Goal: Task Accomplishment & Management: Manage account settings

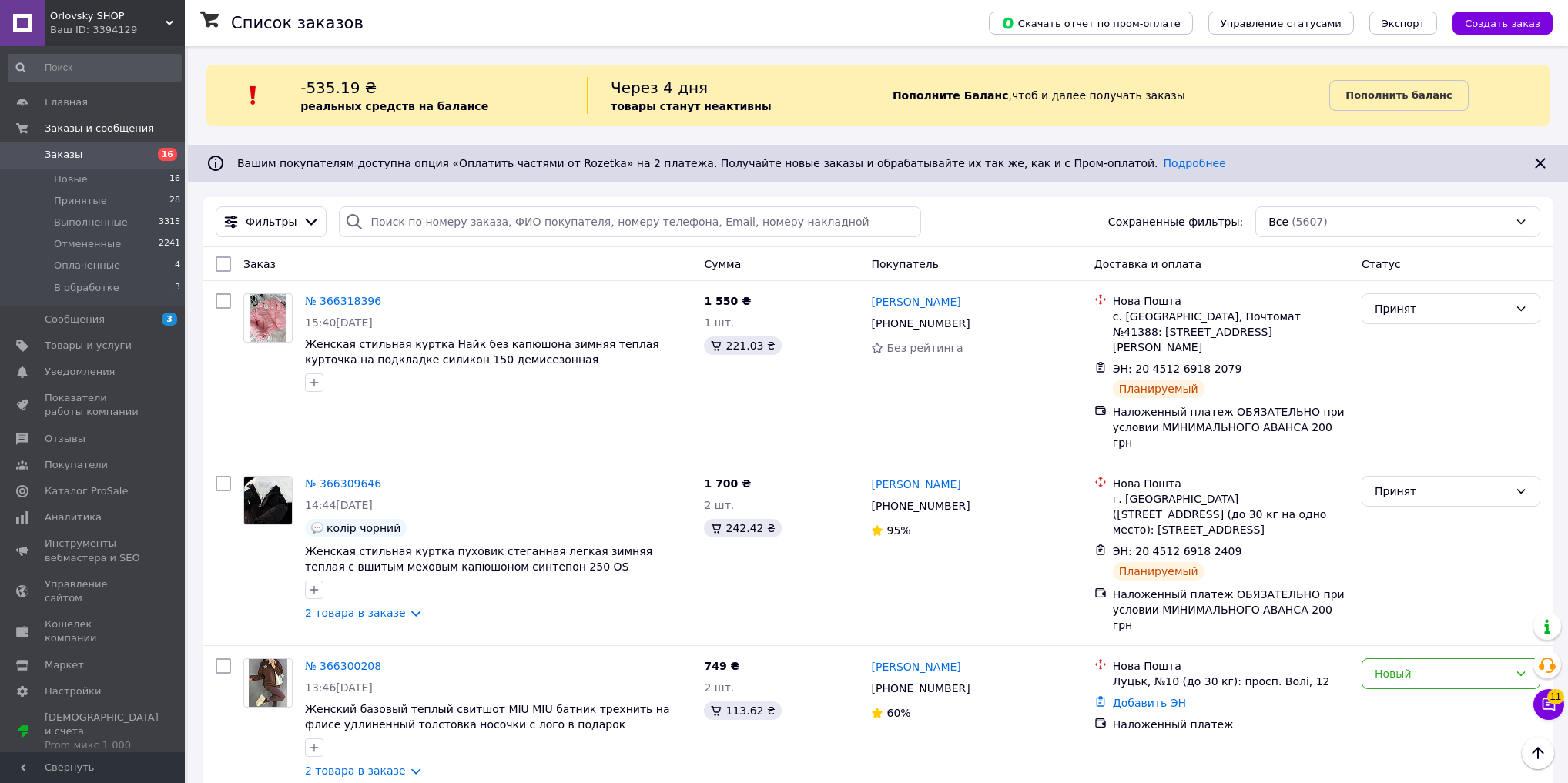
scroll to position [678, 0]
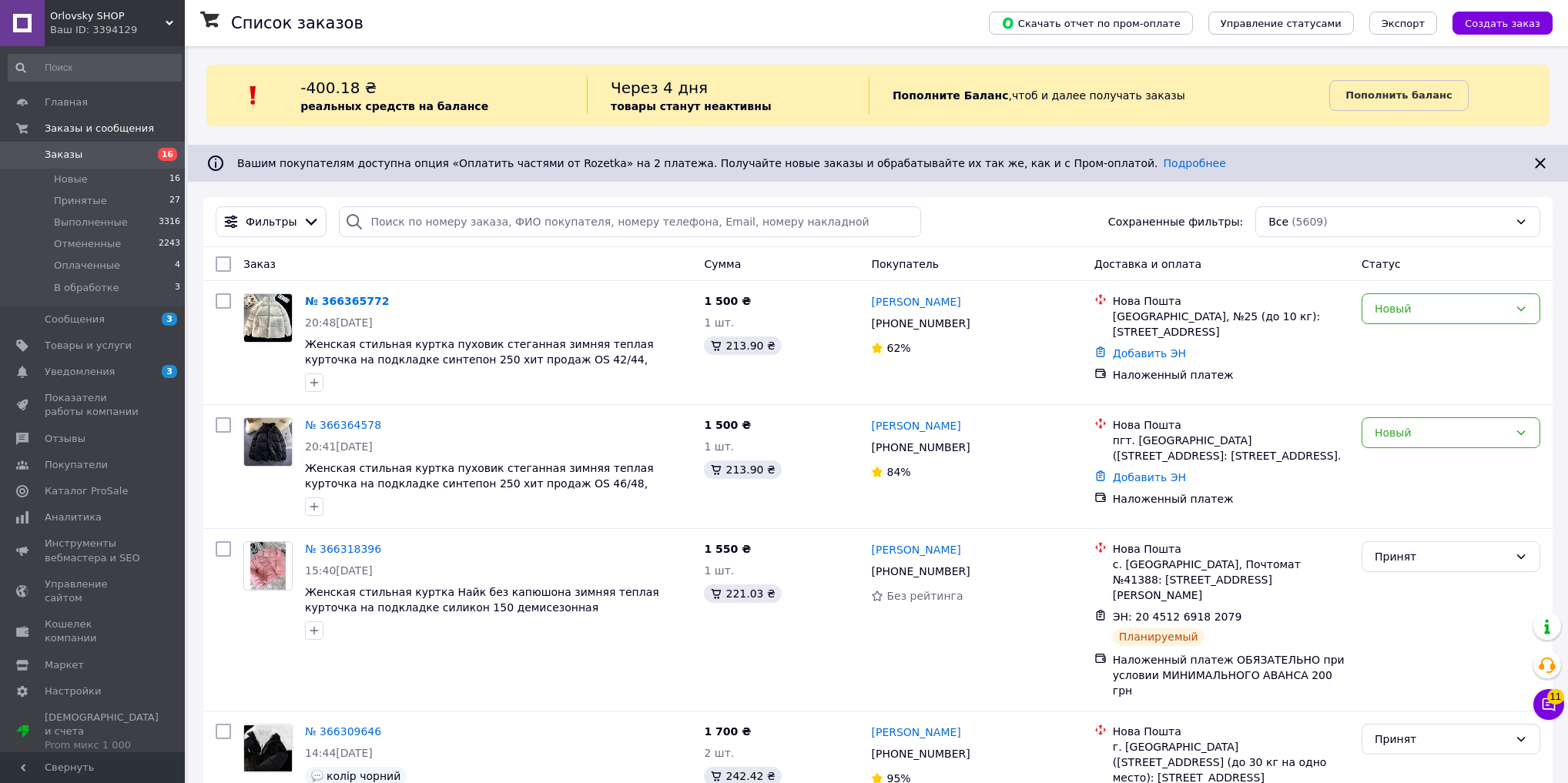
click at [1553, 704] on icon at bounding box center [1549, 705] width 16 height 16
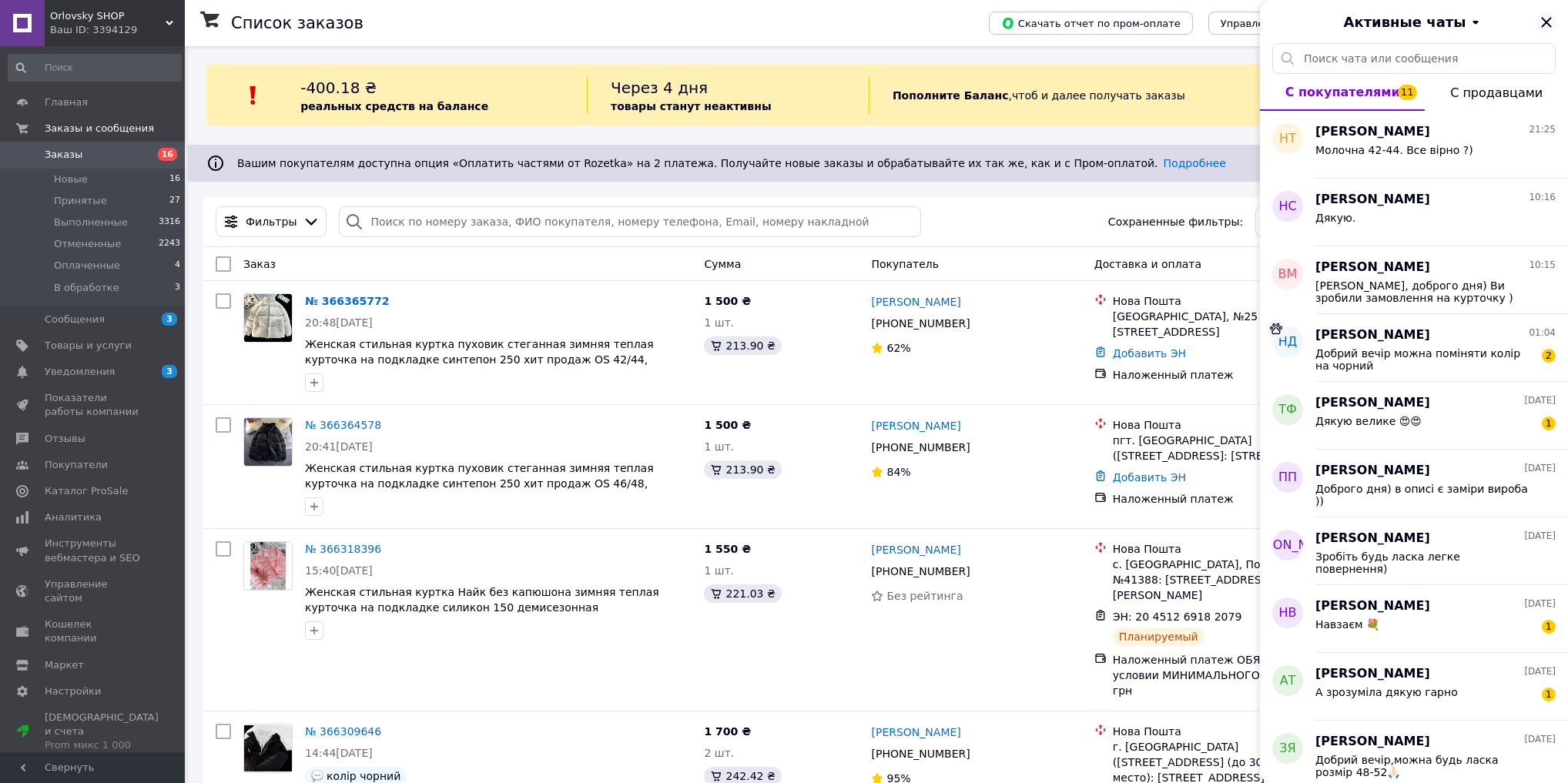
click at [1548, 19] on icon "Закрыть" at bounding box center [1546, 22] width 10 height 10
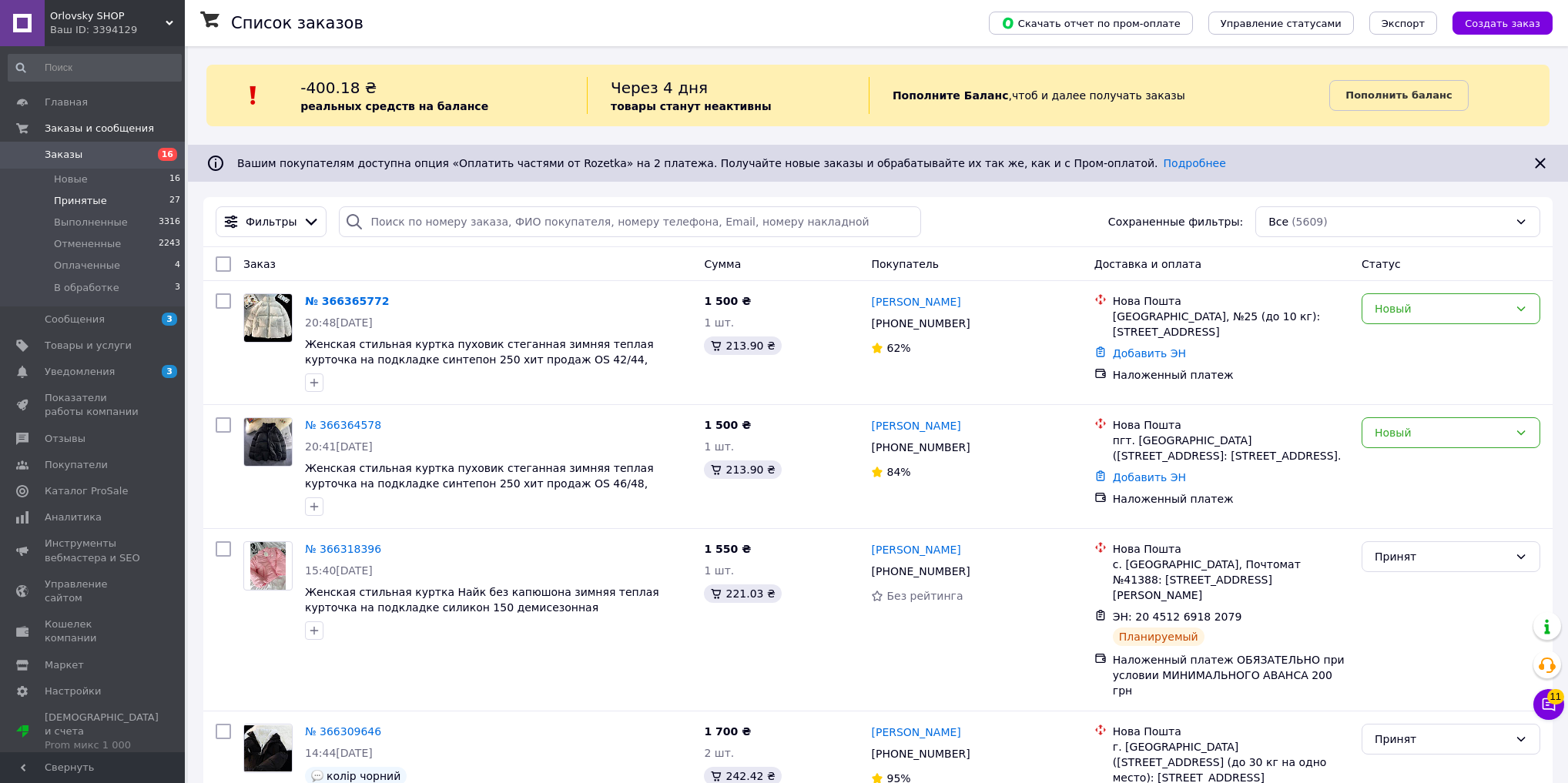
click at [135, 194] on li "Принятые 27" at bounding box center [94, 200] width 190 height 21
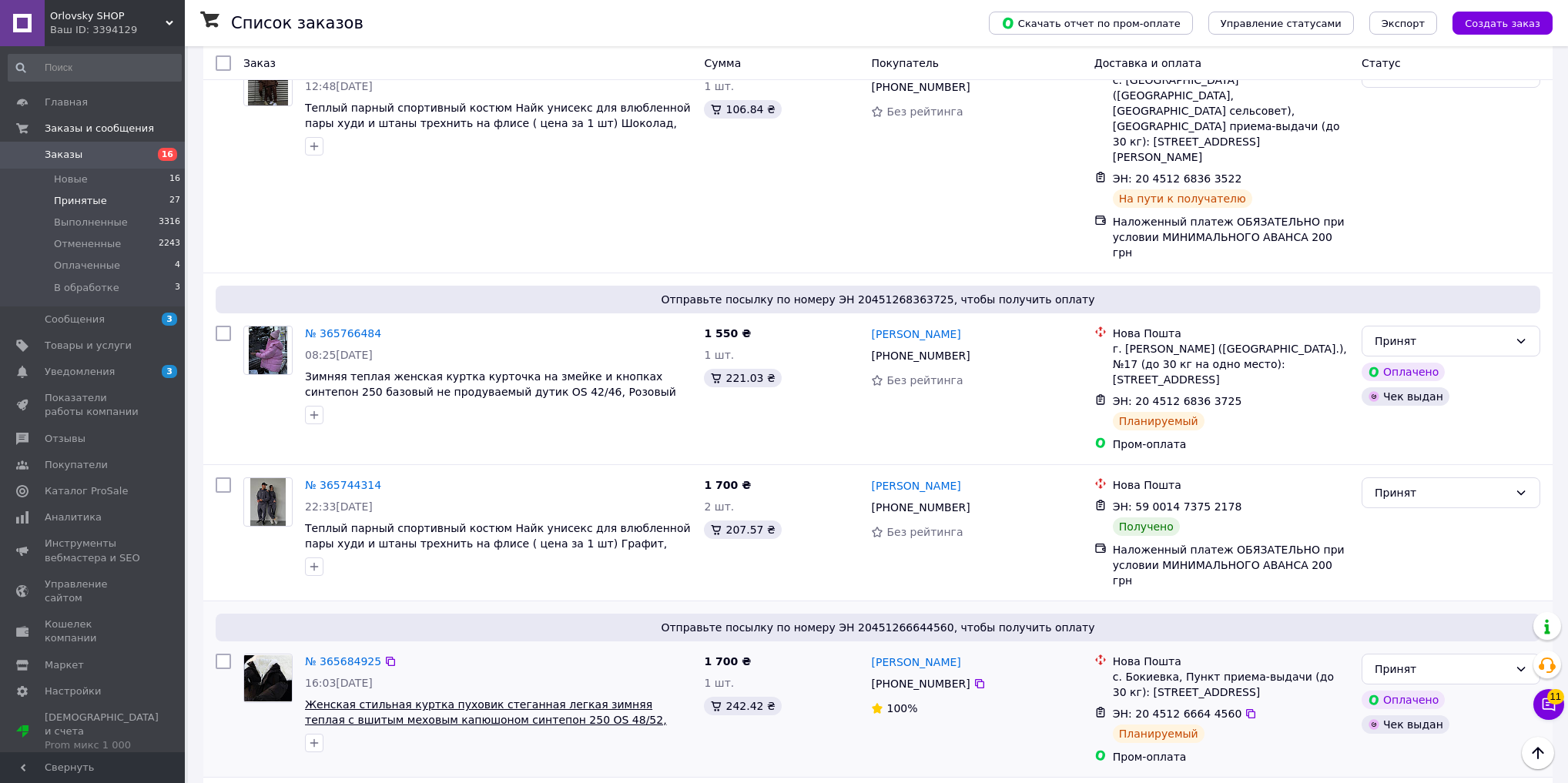
scroll to position [2402, 0]
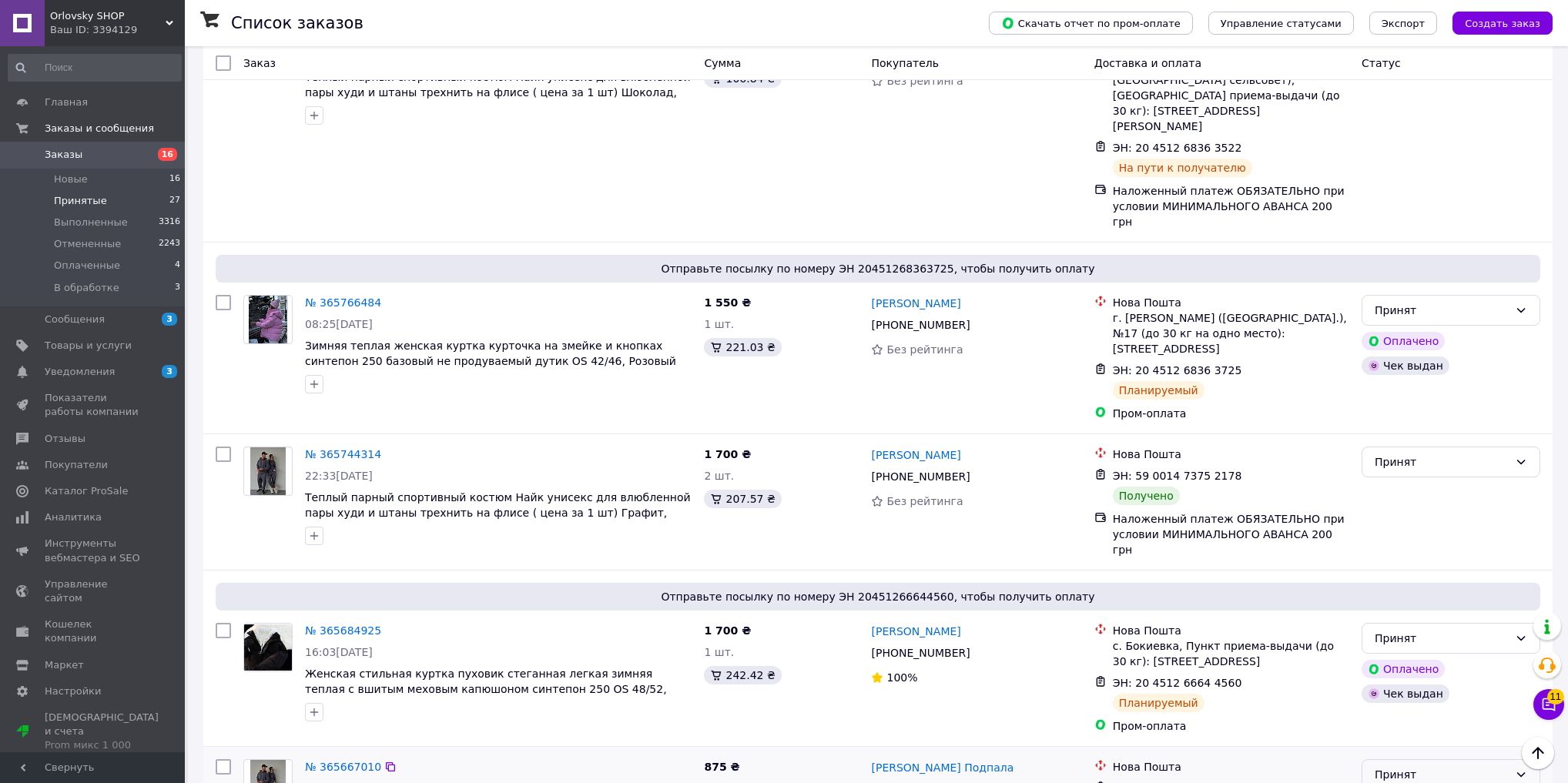
click at [1380, 766] on div "Принят" at bounding box center [1442, 775] width 134 height 17
click at [1383, 507] on li "Выполнен" at bounding box center [1451, 512] width 177 height 28
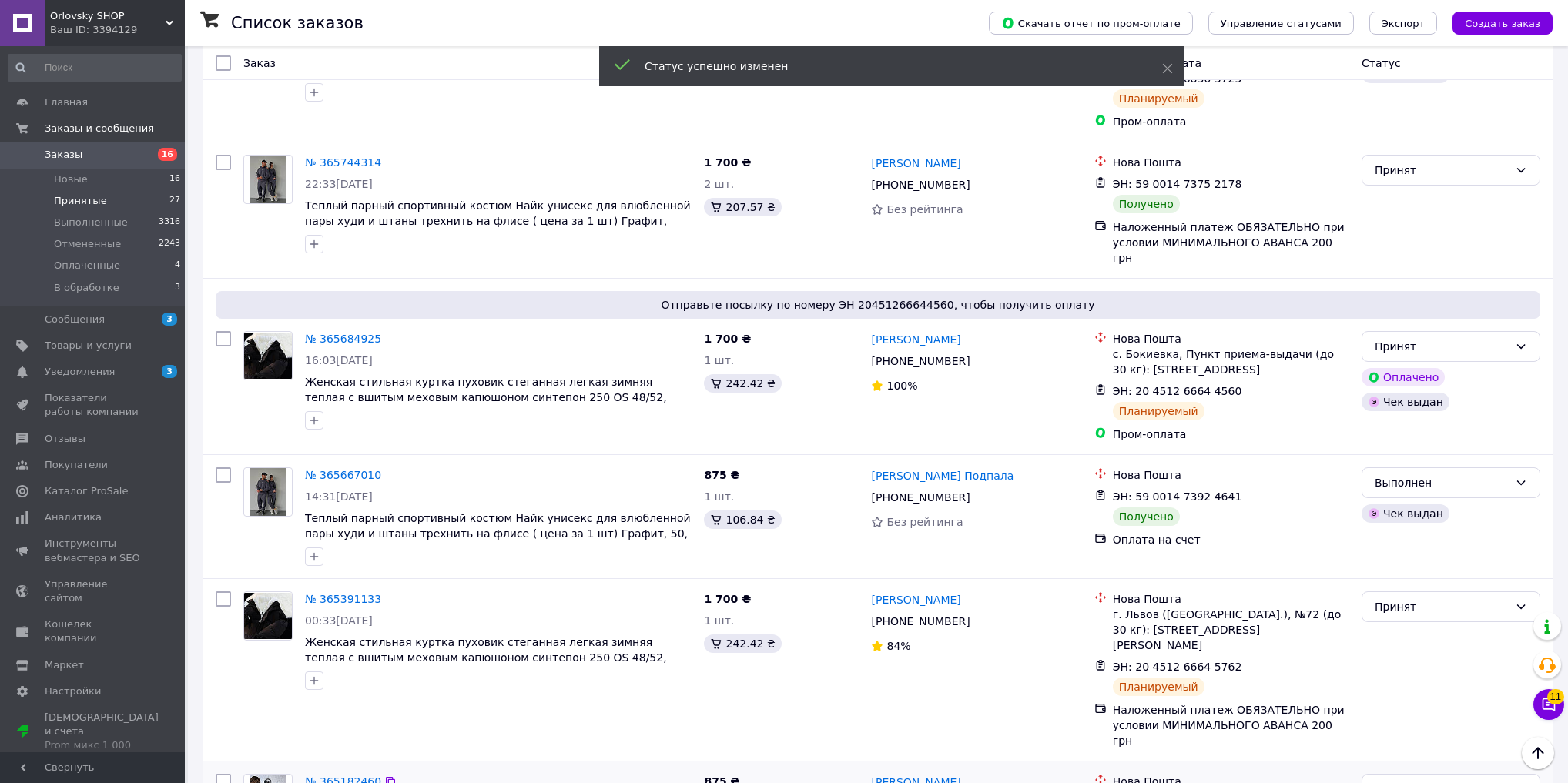
scroll to position [2714, 0]
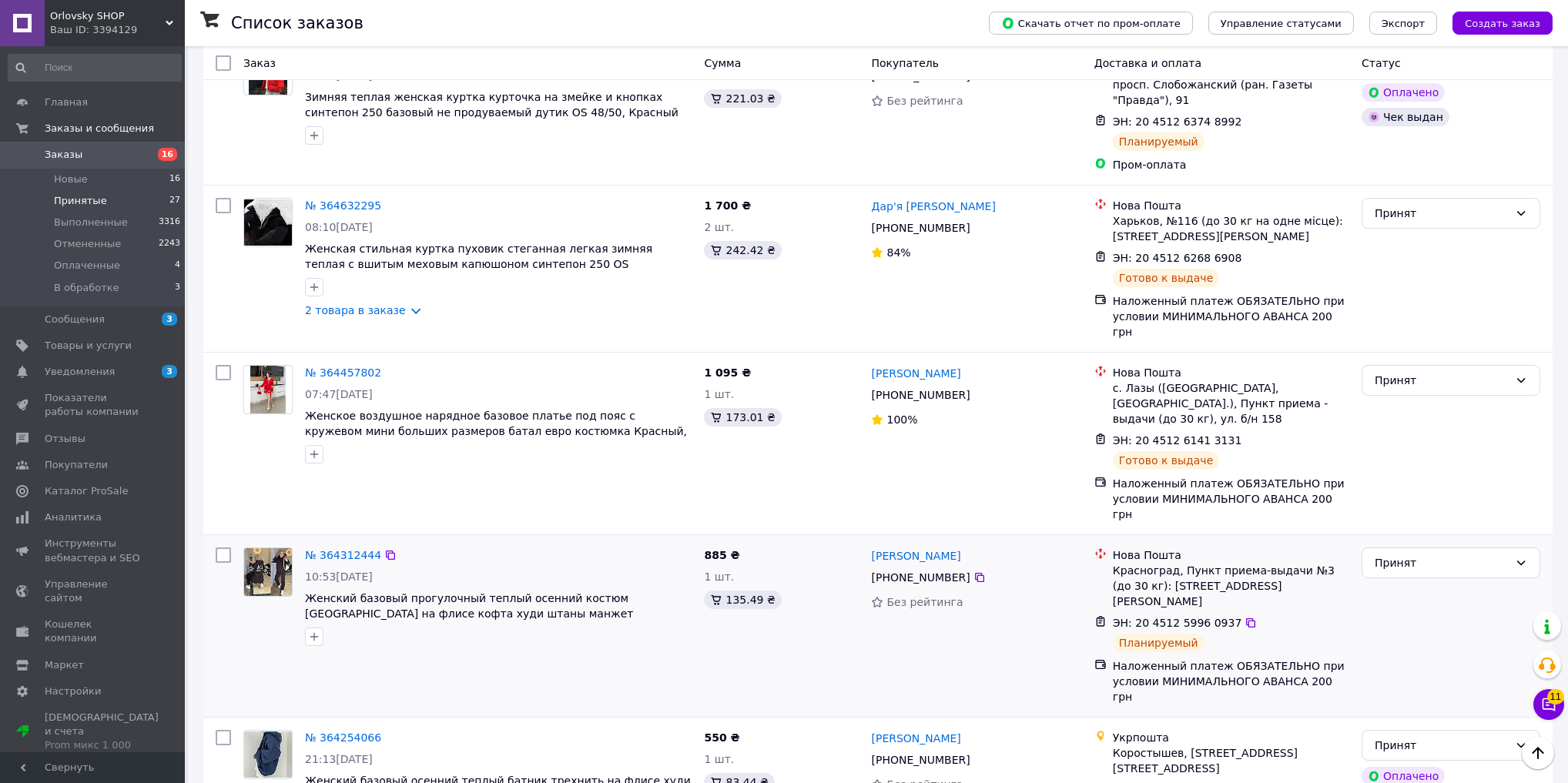
scroll to position [719, 0]
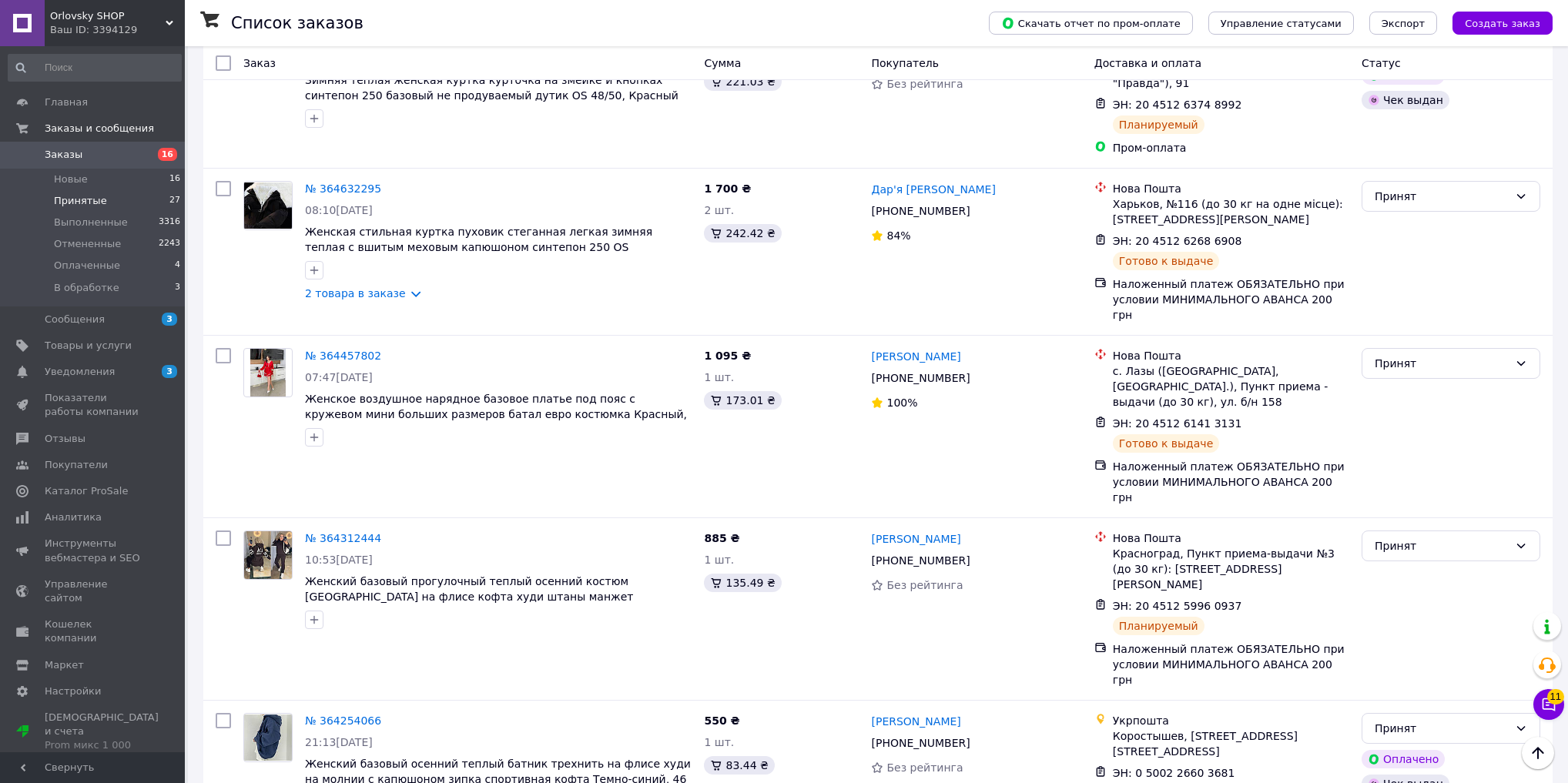
click at [98, 204] on span "Принятые" at bounding box center [81, 201] width 53 height 14
click at [94, 202] on span "Принятые" at bounding box center [81, 201] width 53 height 14
click at [92, 171] on li "Новые 16" at bounding box center [94, 179] width 190 height 21
click at [74, 24] on div "Ваш ID: 3394129" at bounding box center [117, 30] width 134 height 14
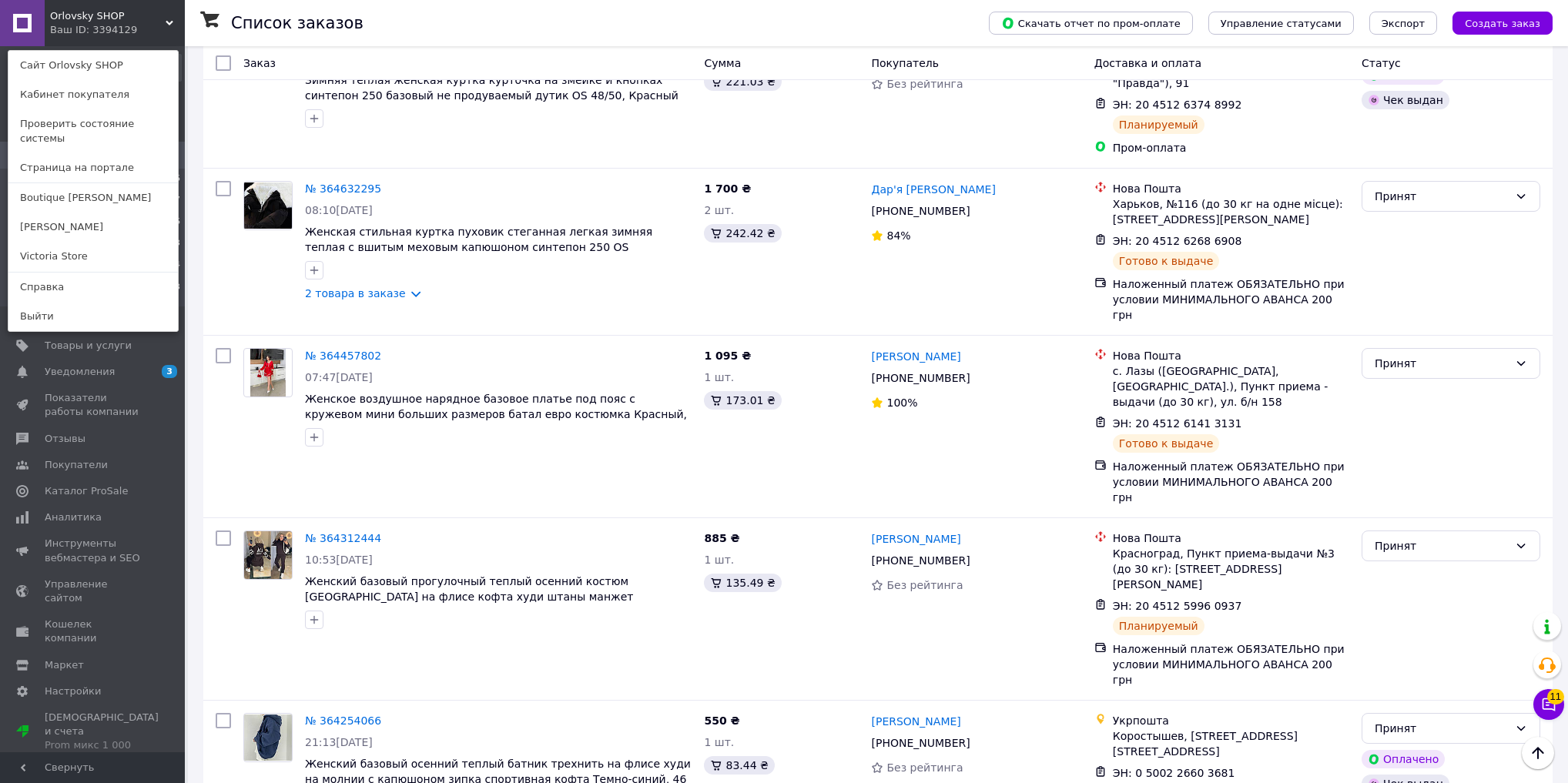
click at [110, 31] on div "Ваш ID: 3394129" at bounding box center [83, 30] width 64 height 14
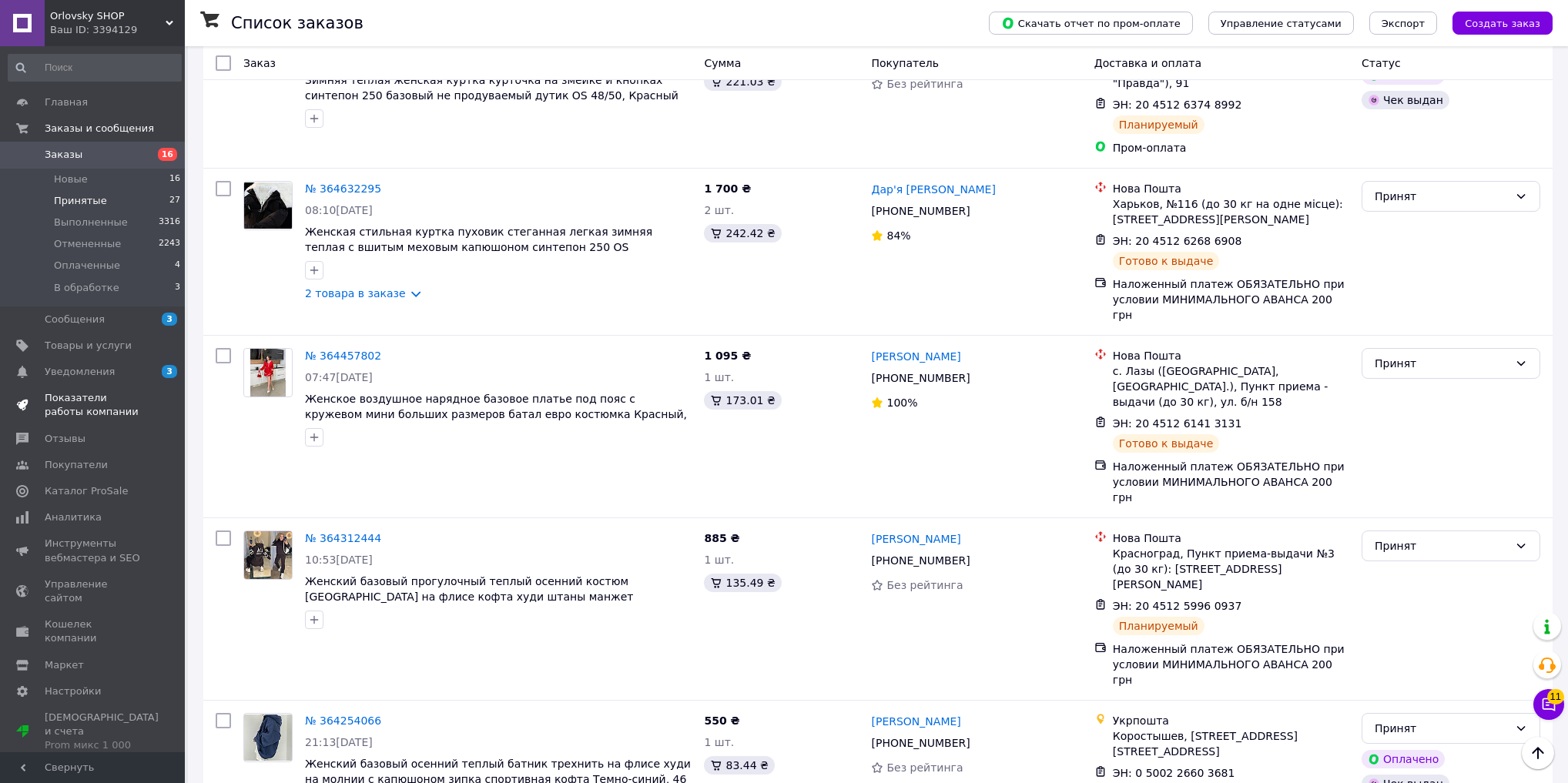
click at [103, 392] on span "Показатели работы компании" at bounding box center [94, 405] width 98 height 28
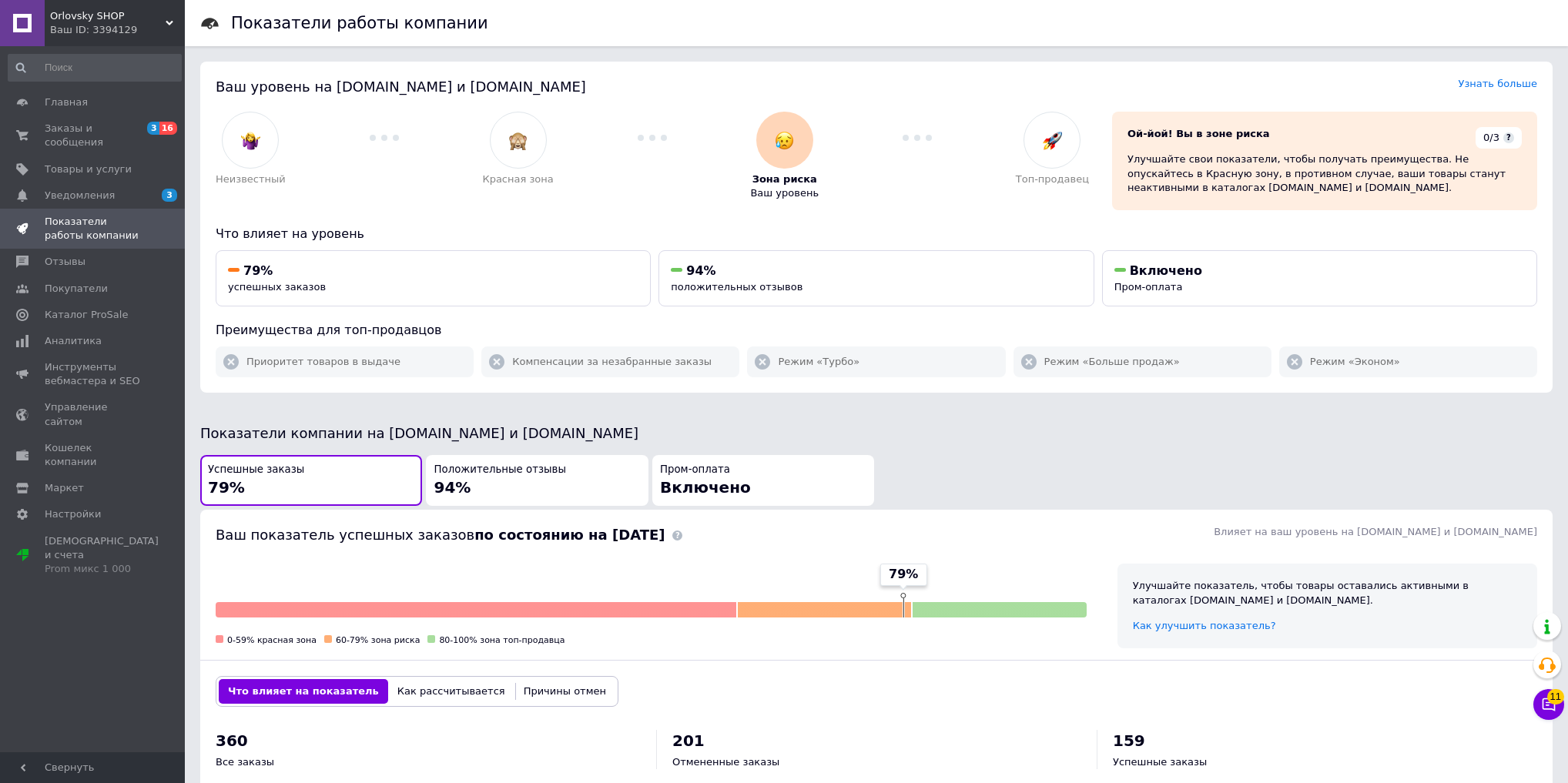
click at [123, 28] on div "Ваш ID: 3394129" at bounding box center [117, 30] width 134 height 14
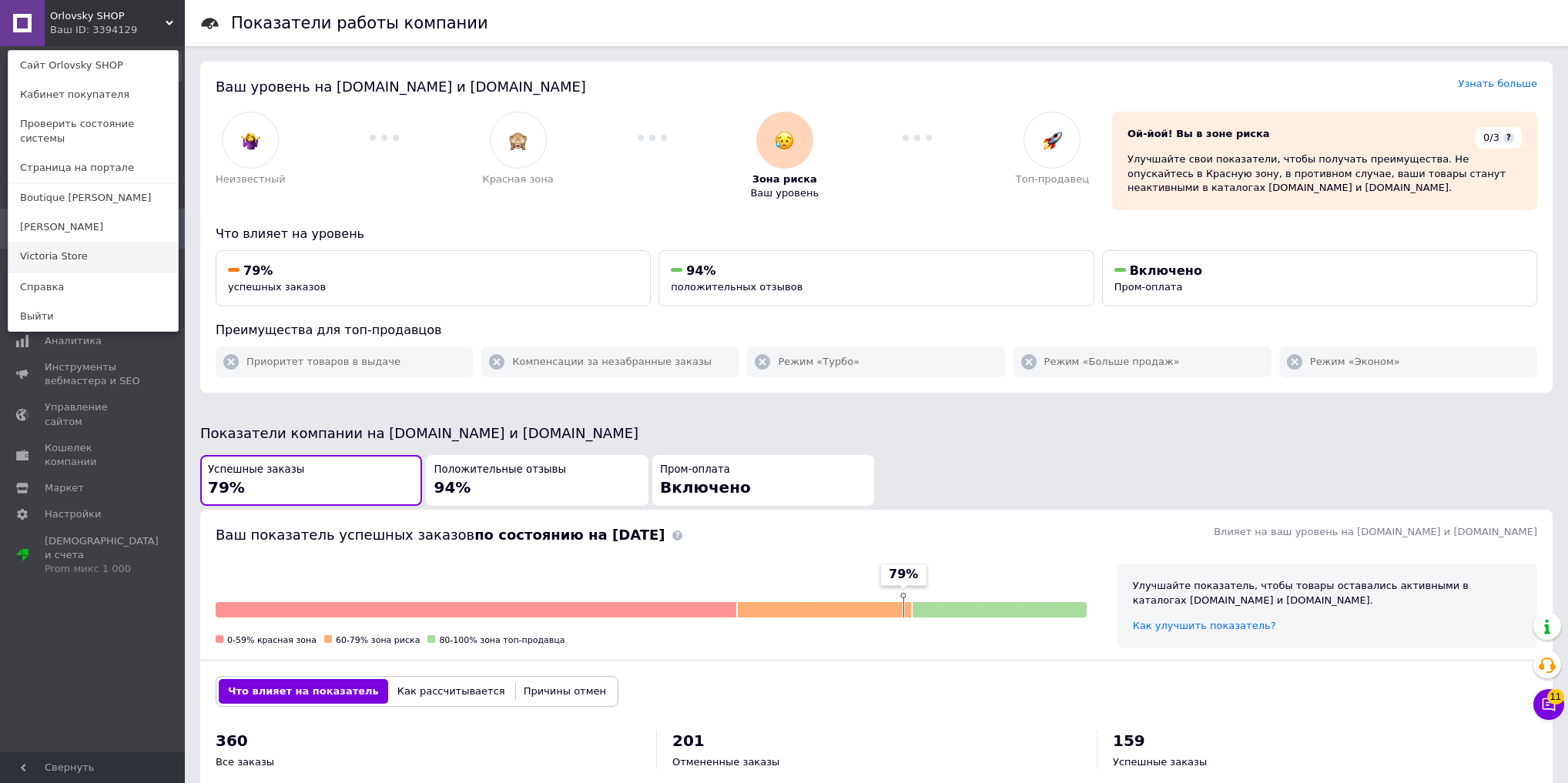
click at [86, 242] on link "Victoria Store" at bounding box center [94, 256] width 170 height 29
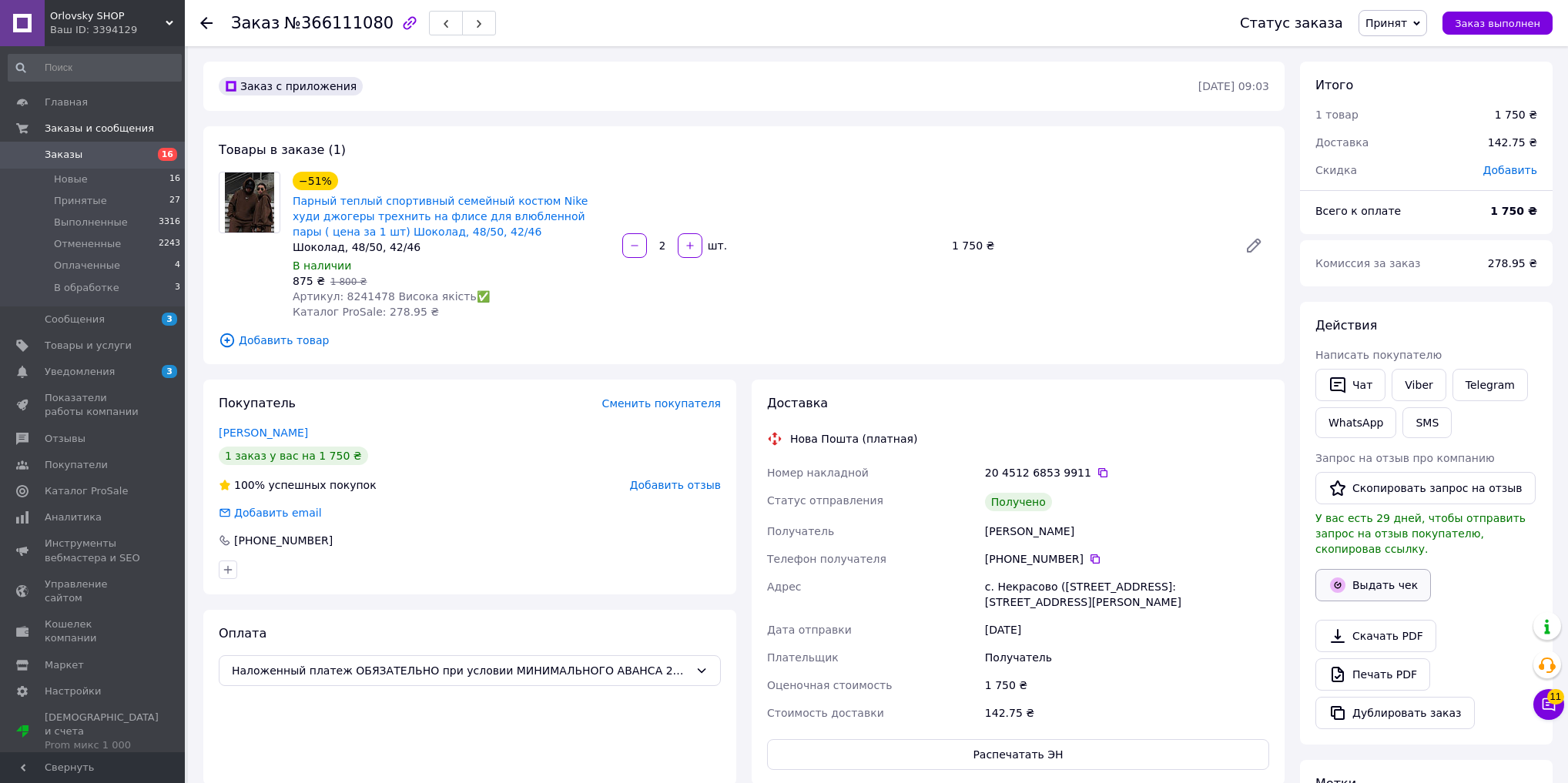
click at [1371, 572] on button "Выдать чек" at bounding box center [1373, 585] width 116 height 32
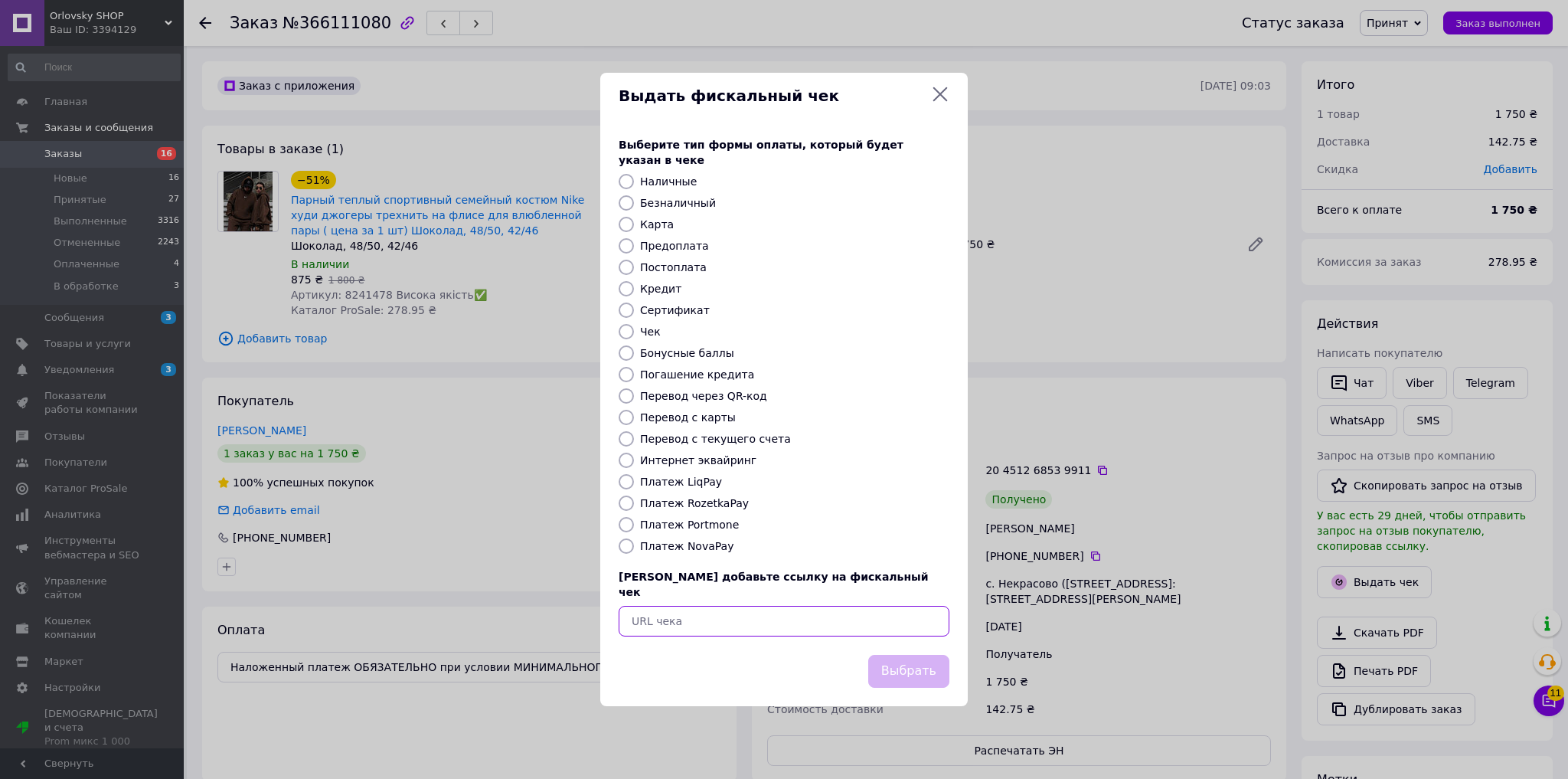
click at [716, 606] on input "text" at bounding box center [783, 621] width 331 height 31
paste input "https://kasa.vchasno.ua/check-viewer/GK3KBlzTCO0"
type input "https://kasa.vchasno.ua/check-viewer/GK3KBlzTCO0"
click at [898, 655] on button "Выбрать" at bounding box center [909, 672] width 81 height 33
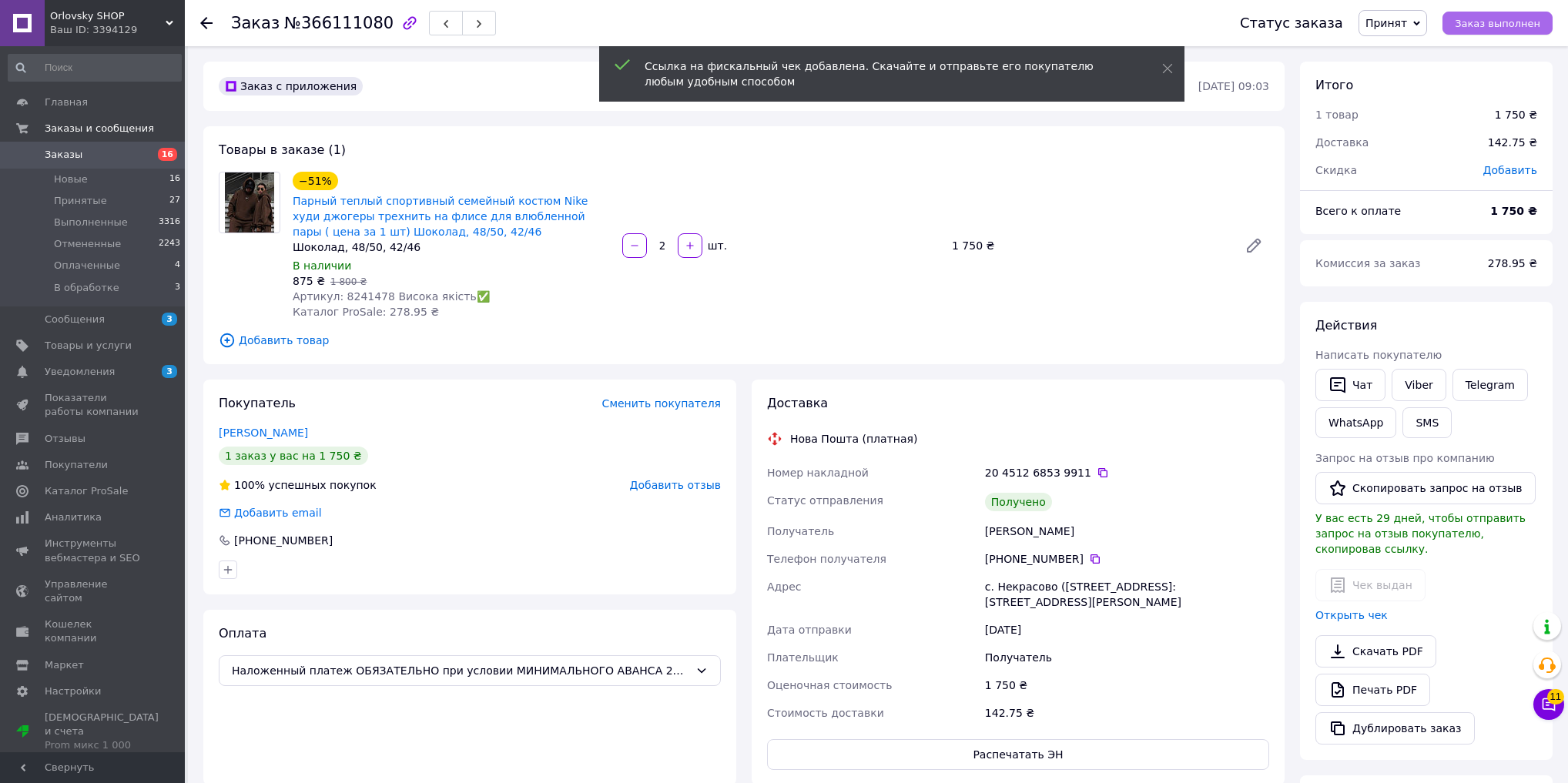
click at [1508, 23] on span "Заказ выполнен" at bounding box center [1497, 24] width 86 height 12
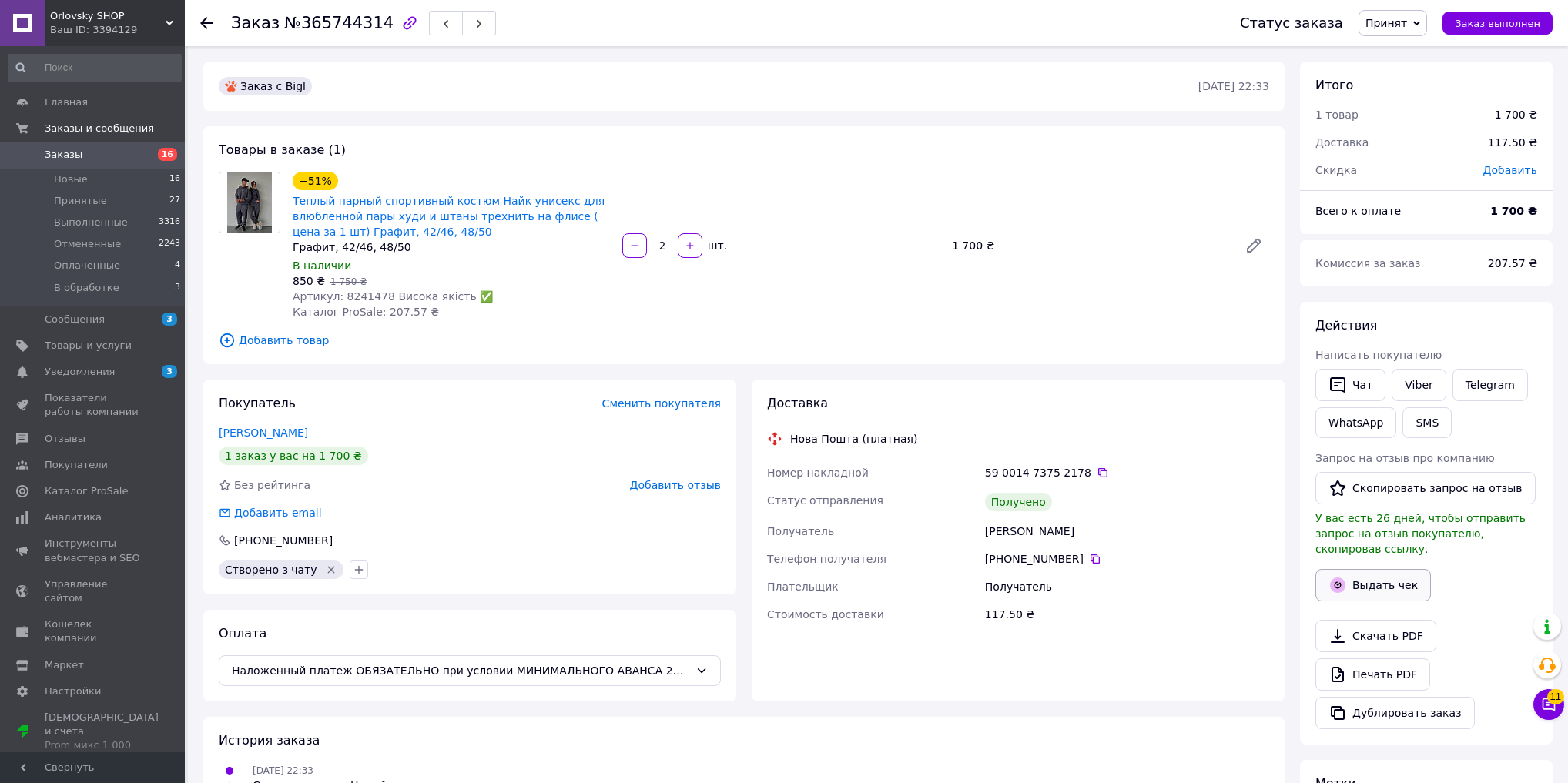
click at [1338, 569] on button "Выдать чек" at bounding box center [1373, 585] width 116 height 32
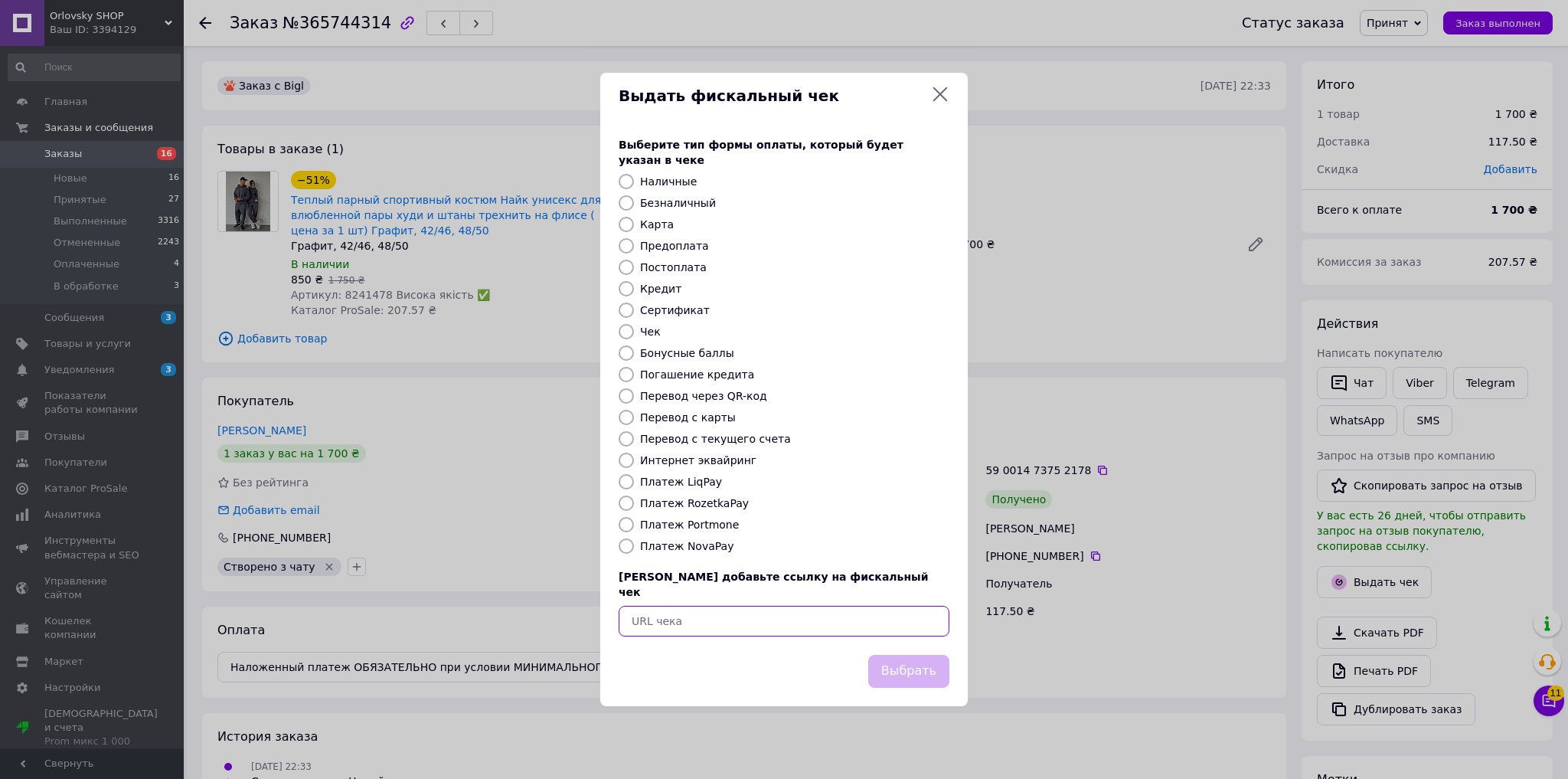
click at [754, 606] on input "text" at bounding box center [783, 621] width 331 height 31
paste input "https://kasa.vchasno.ua/check-viewer/1wUUfNur2D8"
type input "https://kasa.vchasno.ua/check-viewer/1wUUfNur2D8"
click at [950, 657] on div "Выбрать" at bounding box center [909, 672] width 88 height 39
click at [925, 655] on button "Выбрать" at bounding box center [909, 672] width 81 height 33
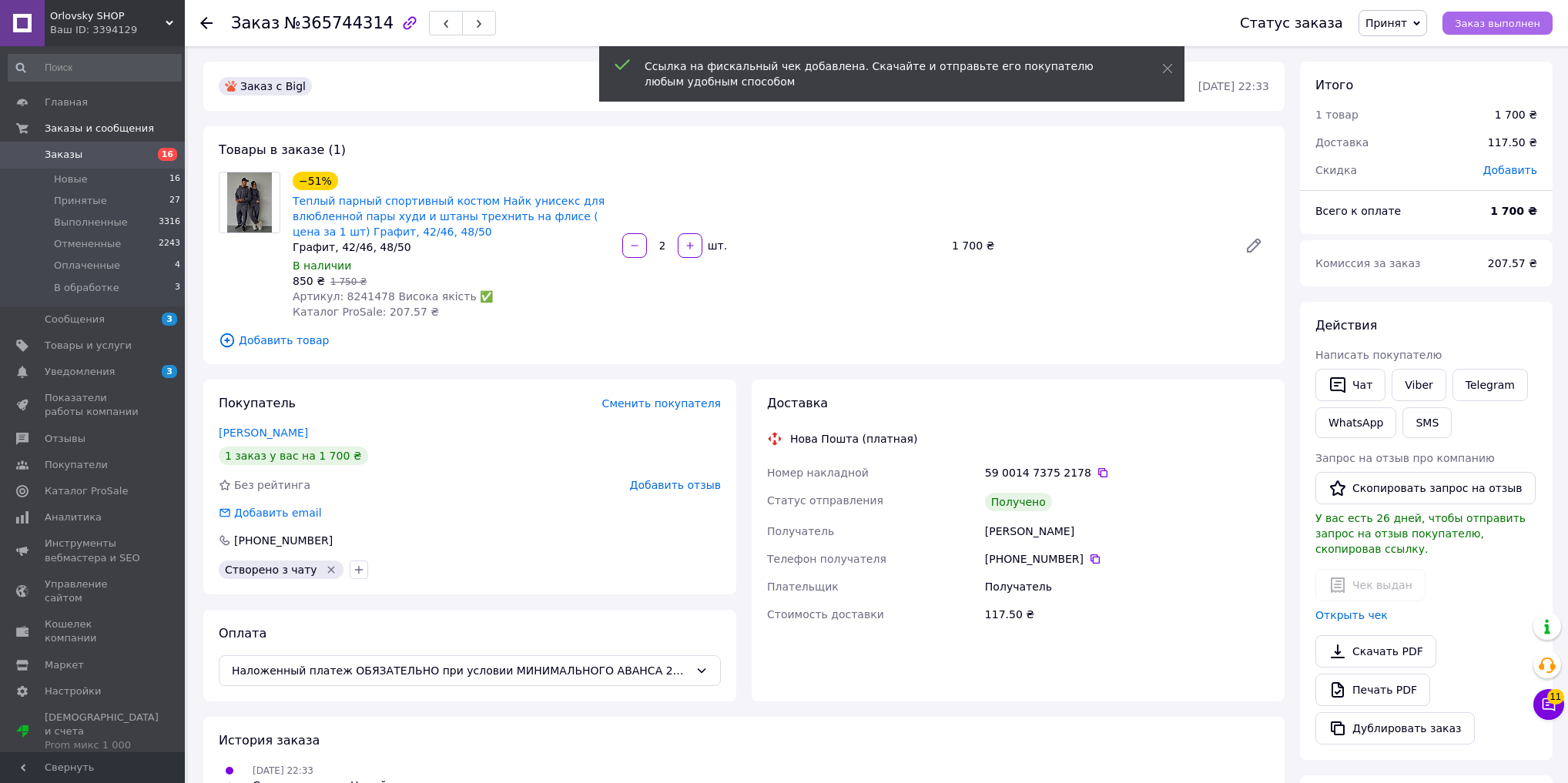
click at [1511, 30] on button "Заказ выполнен" at bounding box center [1498, 23] width 110 height 23
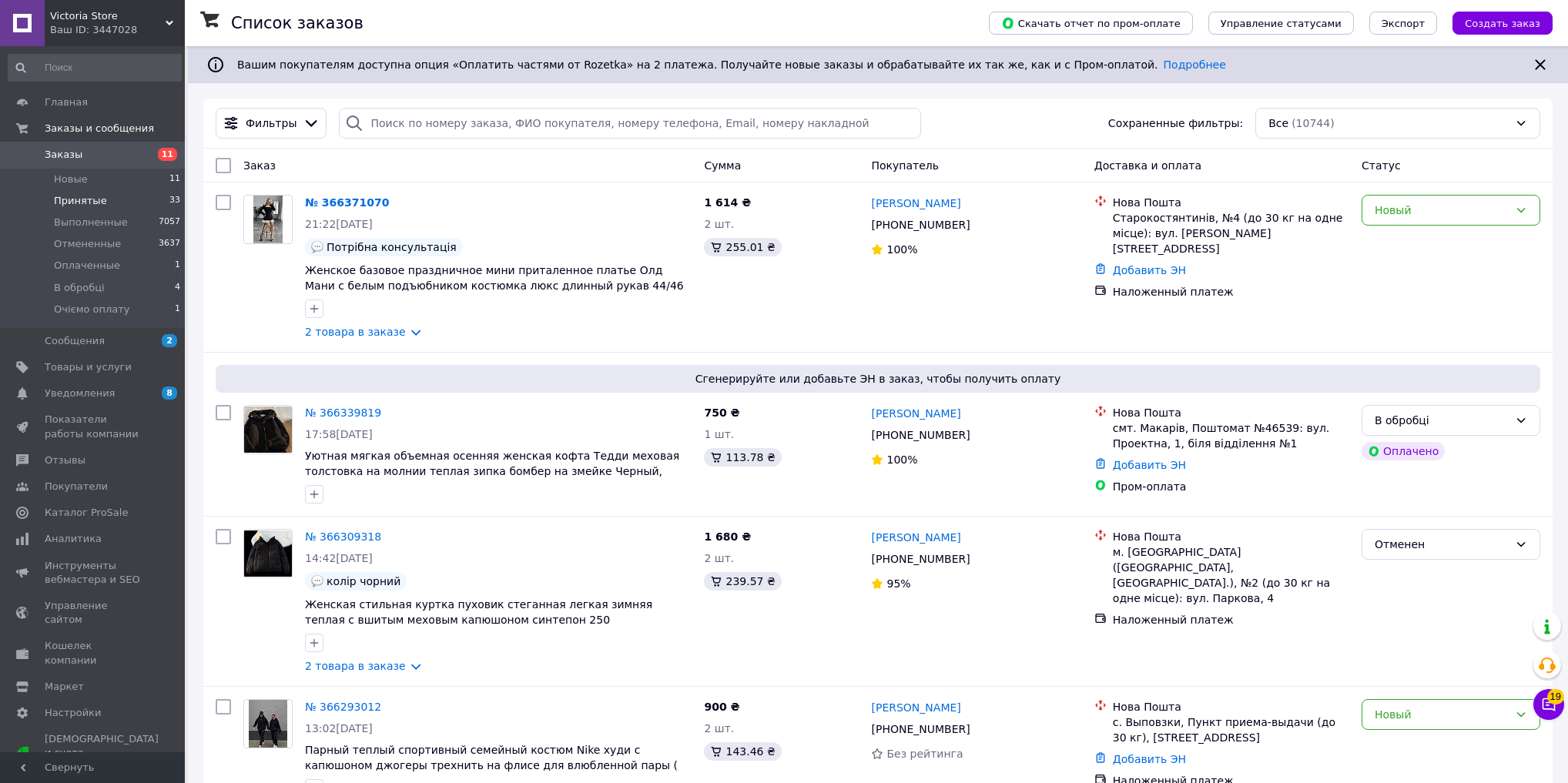
click at [107, 199] on li "Принятые 33" at bounding box center [94, 200] width 190 height 21
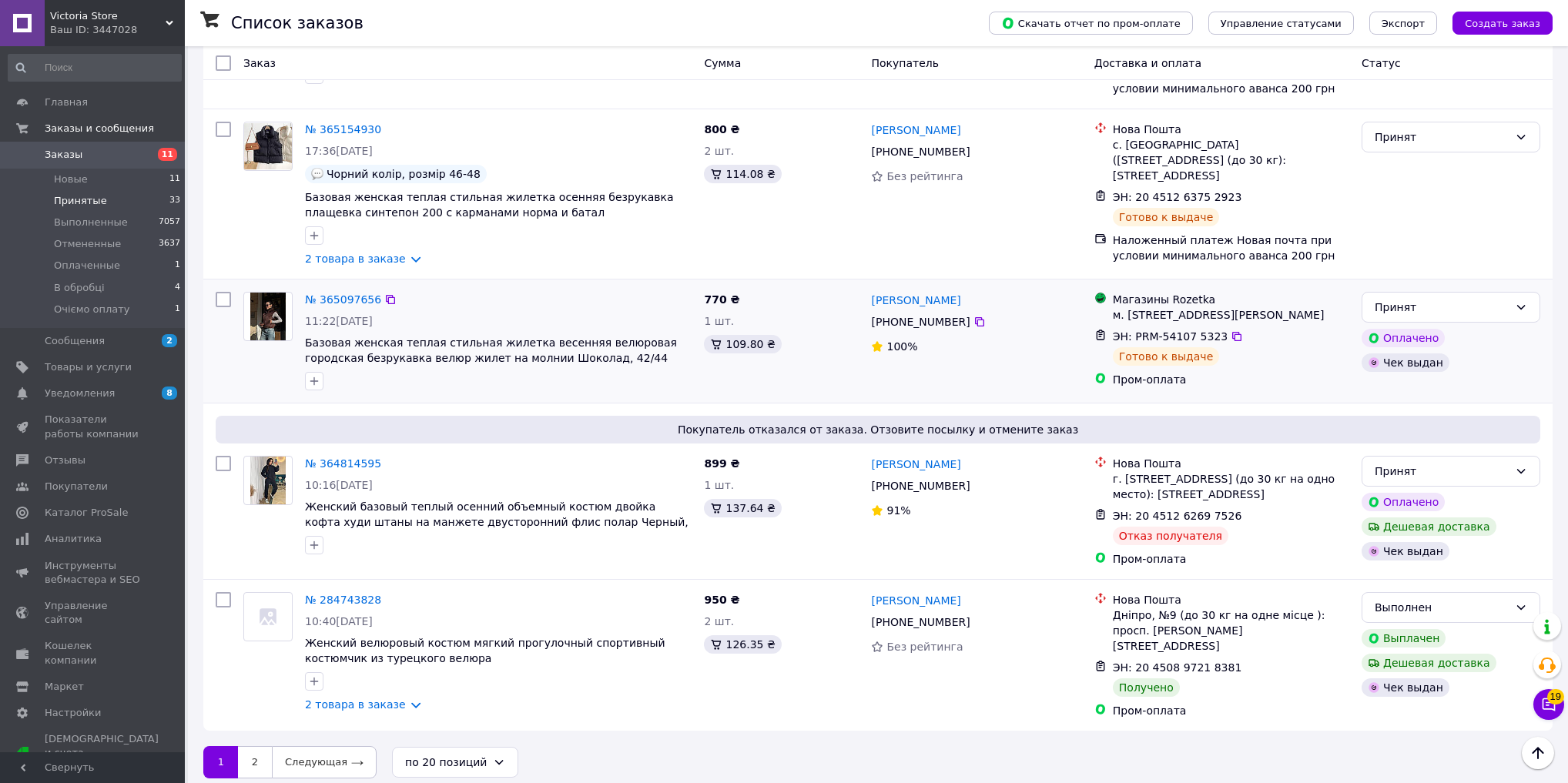
scroll to position [2554, 0]
click at [253, 752] on link "2" at bounding box center [255, 761] width 34 height 32
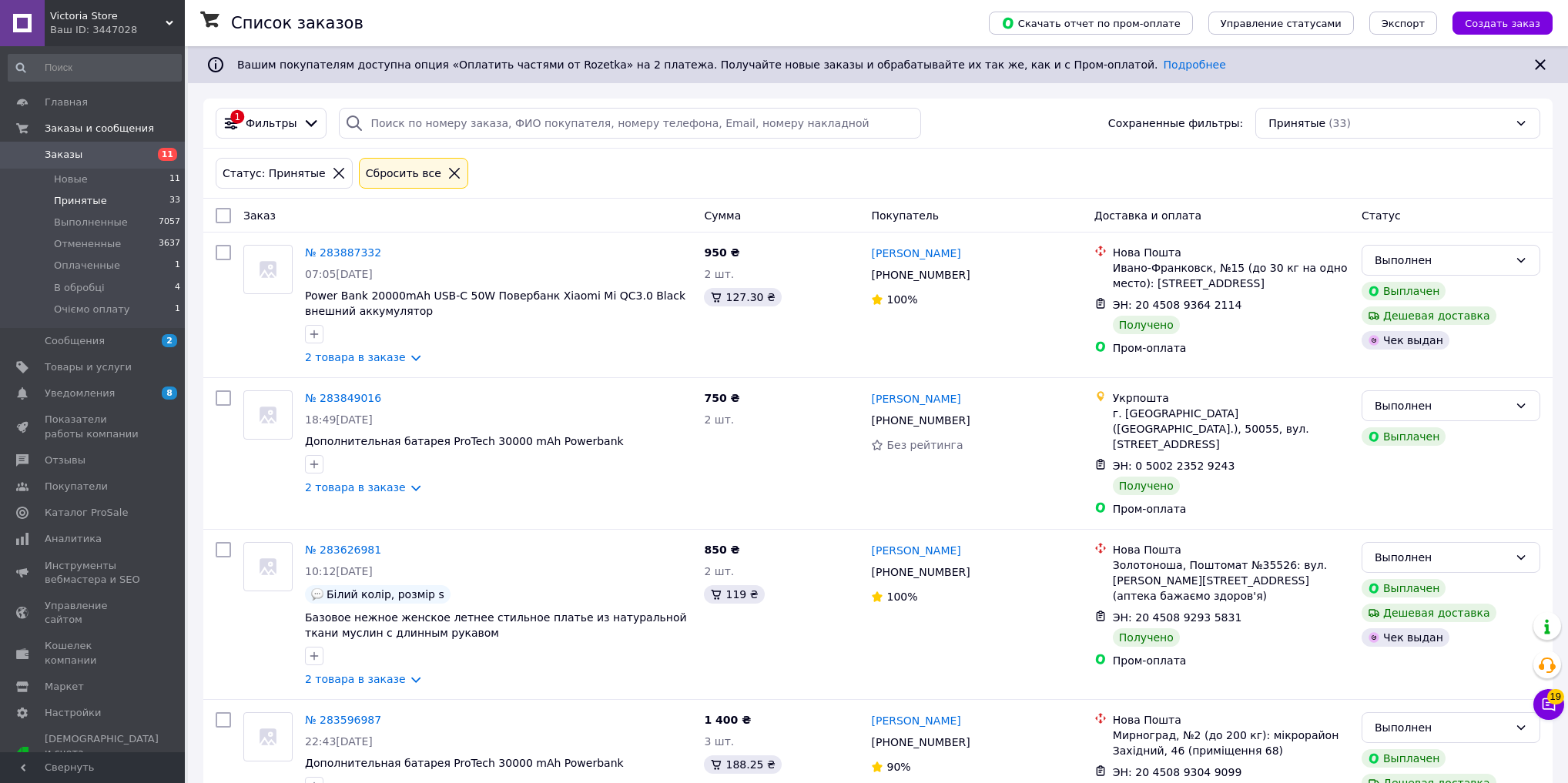
click at [222, 219] on input "checkbox" at bounding box center [223, 215] width 16 height 16
checkbox input "true"
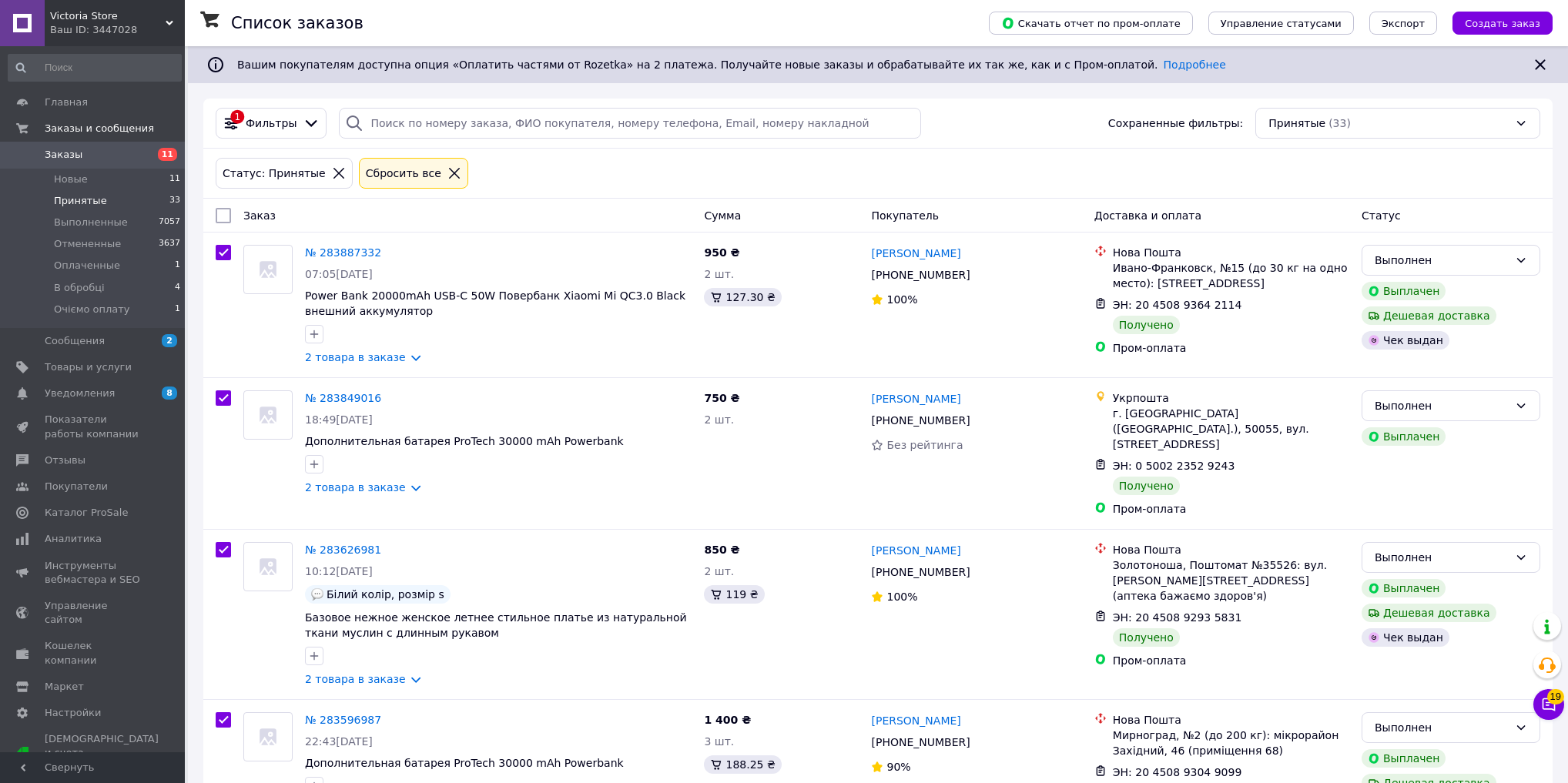
checkbox input "true"
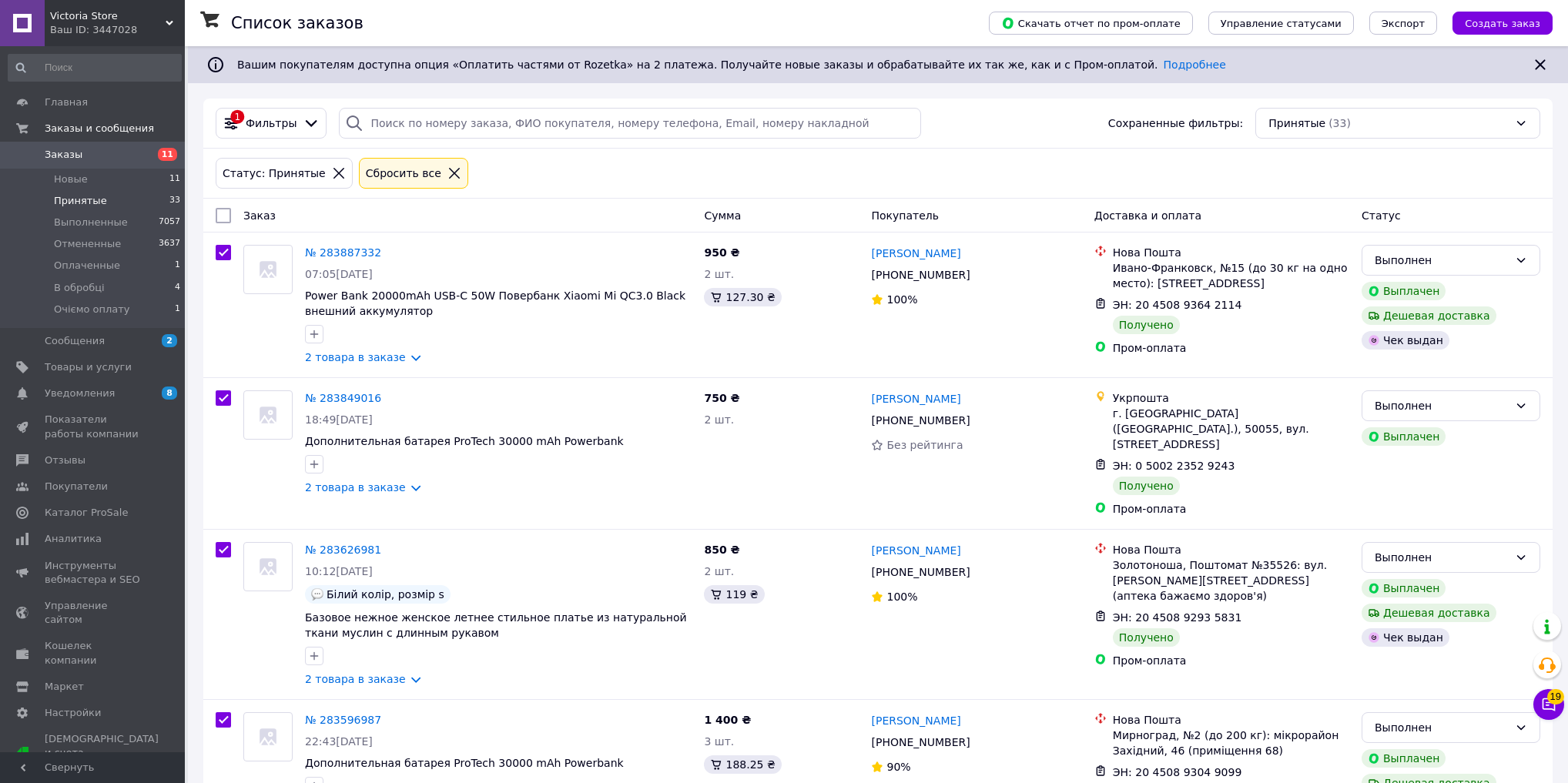
checkbox input "true"
click at [333, 212] on span "Действия для 13 заказов" at bounding box center [302, 215] width 133 height 16
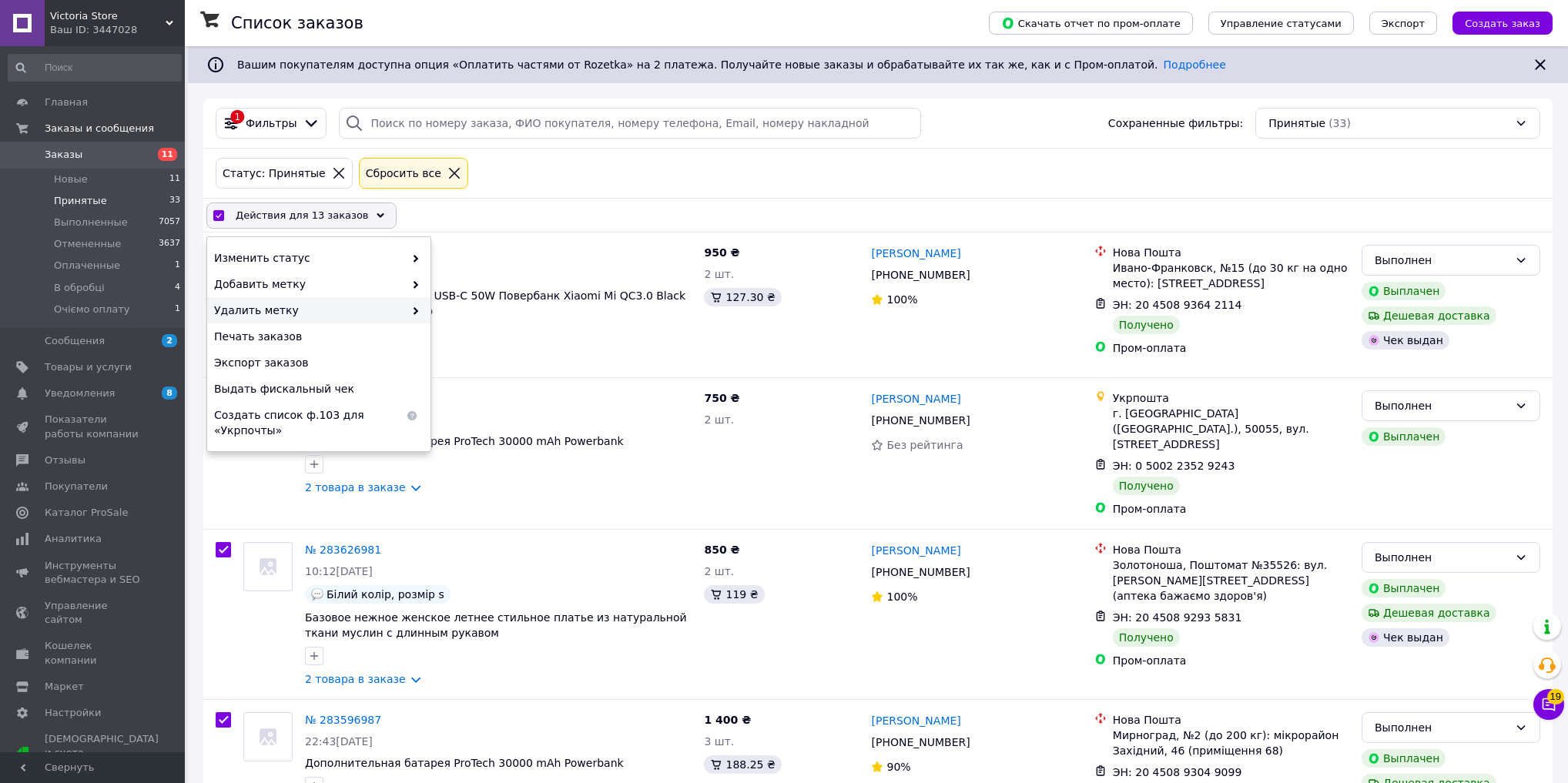
click at [318, 304] on span "Удалить метку" at bounding box center [309, 311] width 190 height 16
click at [694, 182] on div "Статус: Принятые Сбросить все" at bounding box center [878, 173] width 1331 height 37
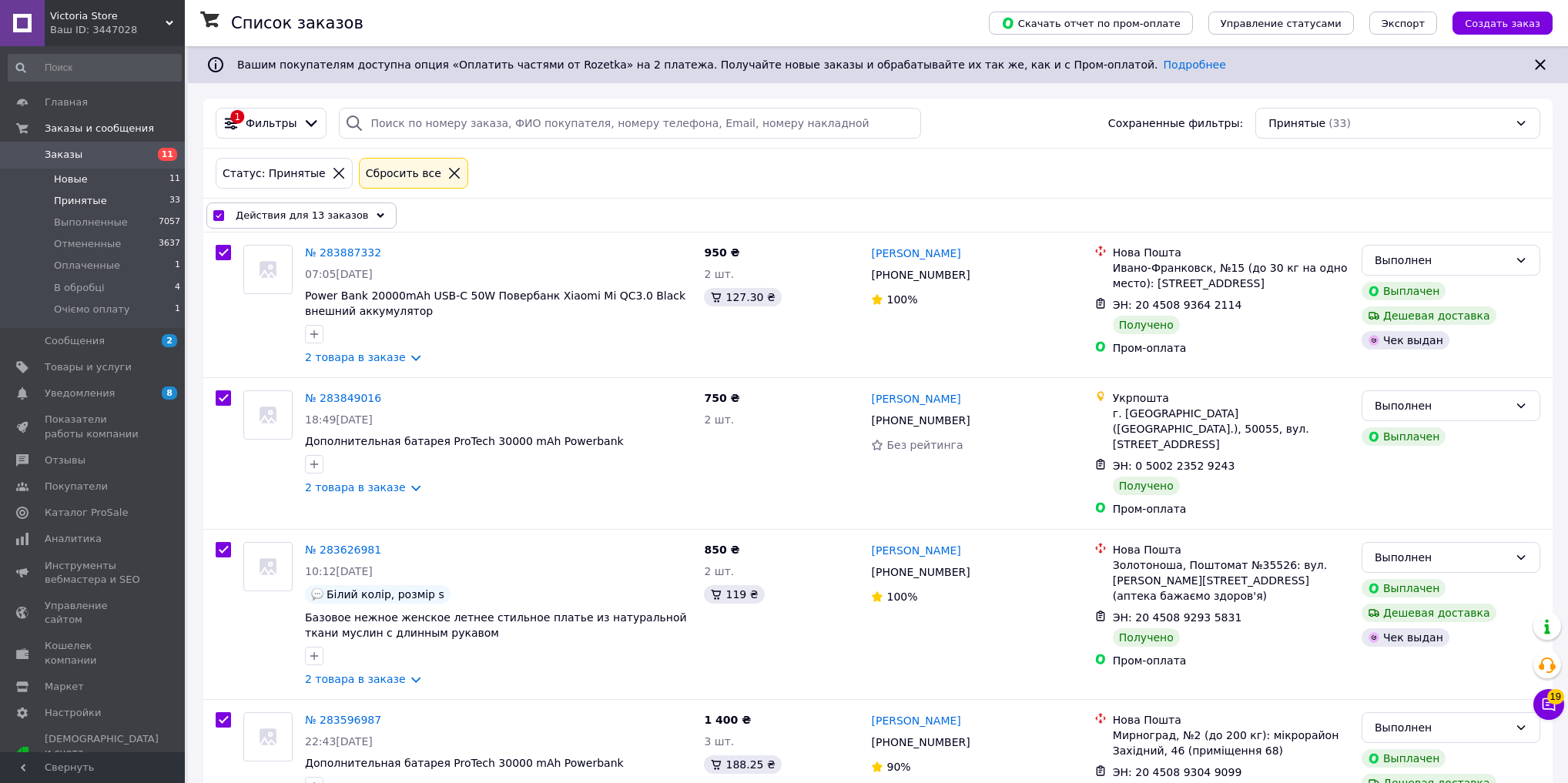
click at [124, 179] on li "Новые 11" at bounding box center [94, 179] width 190 height 21
checkbox input "false"
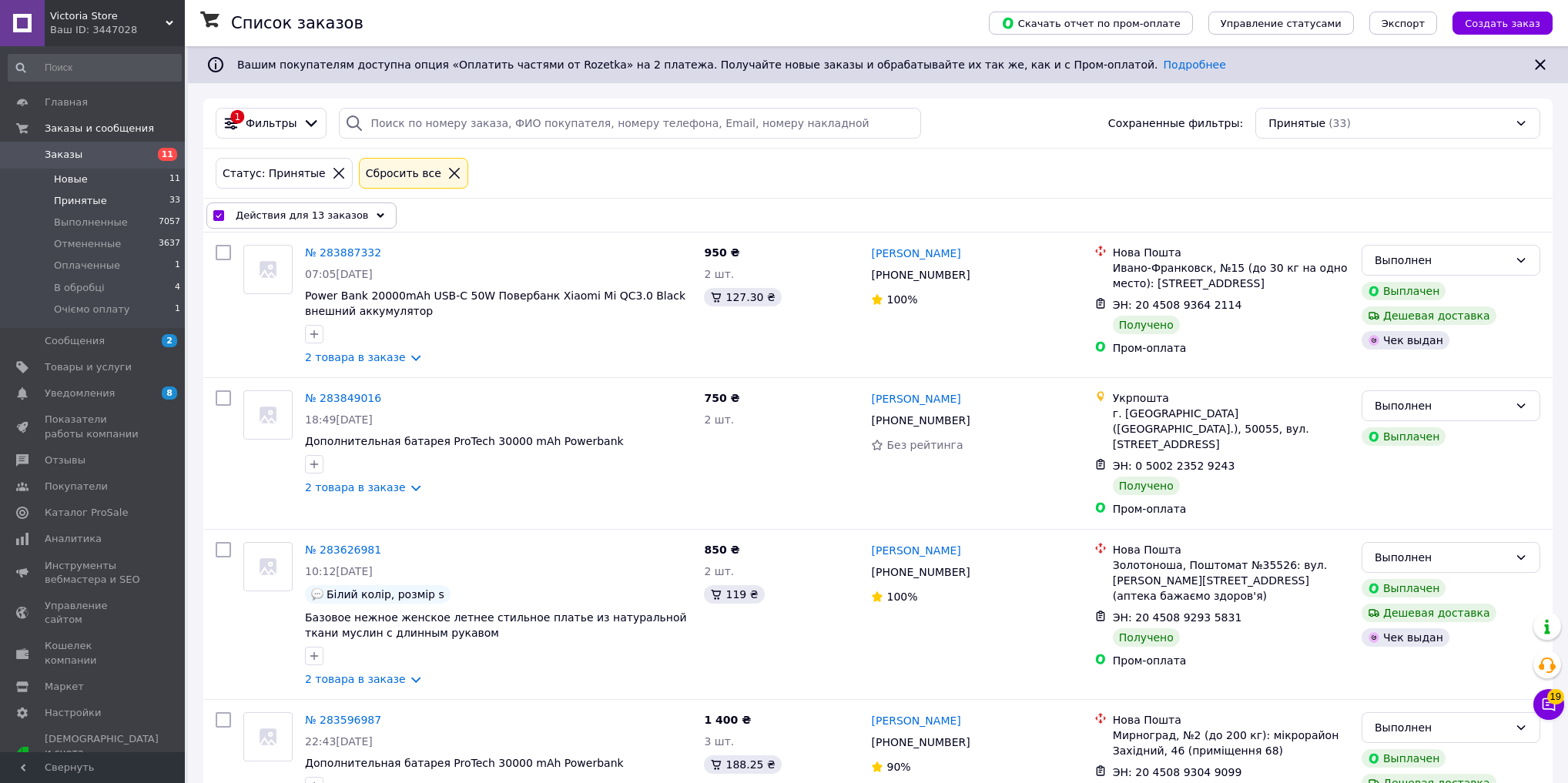
checkbox input "false"
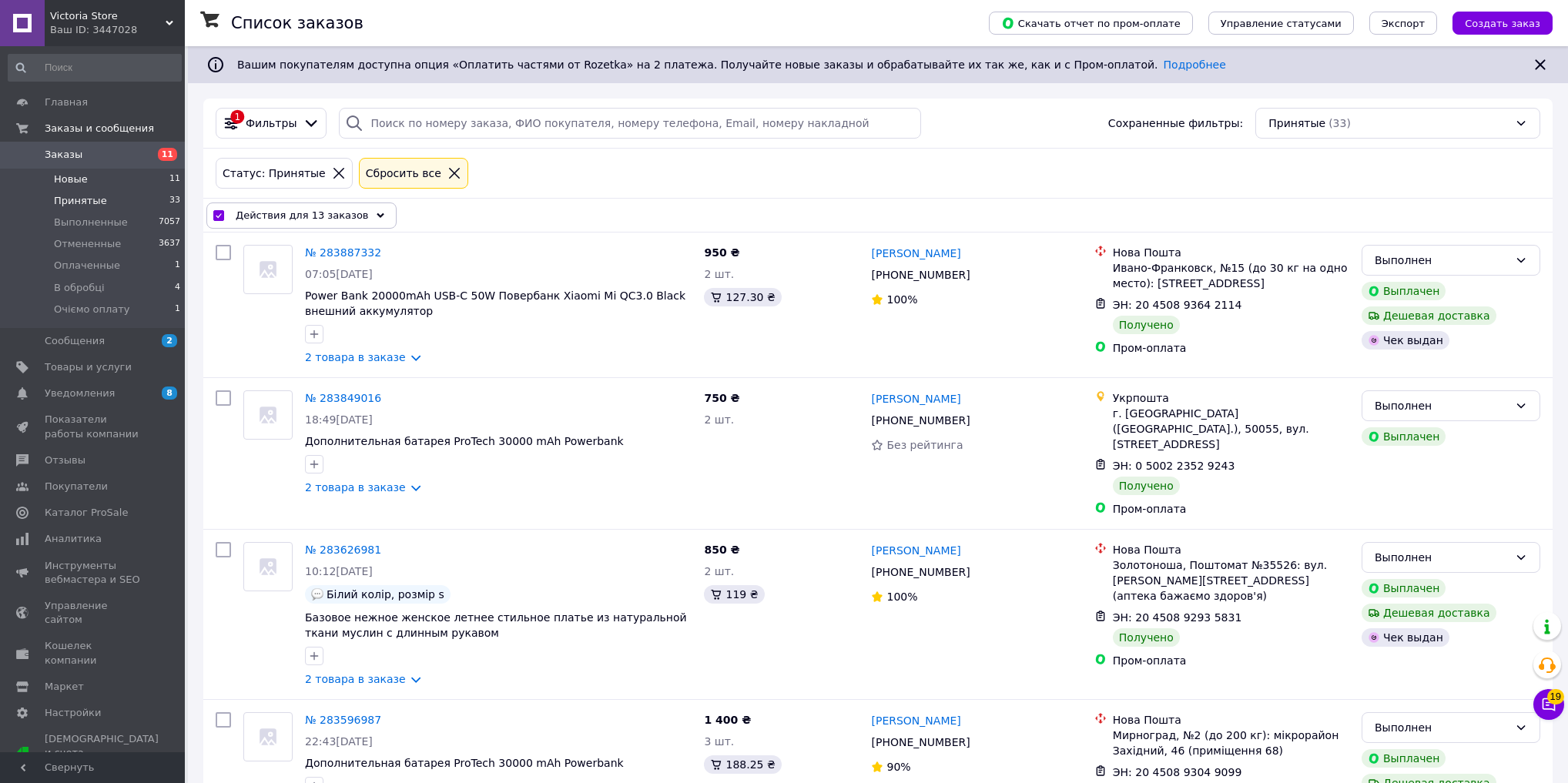
checkbox input "false"
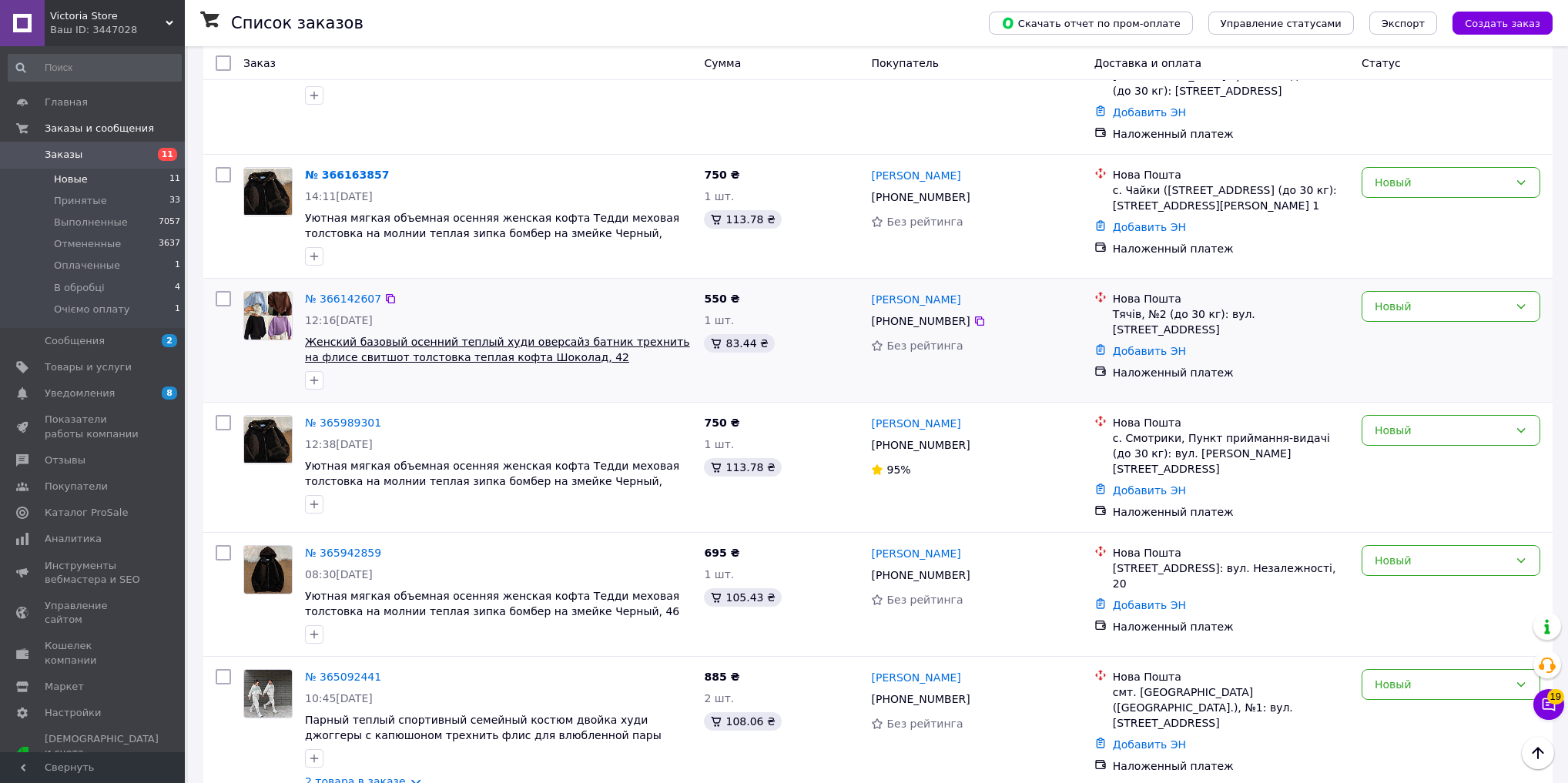
scroll to position [739, 0]
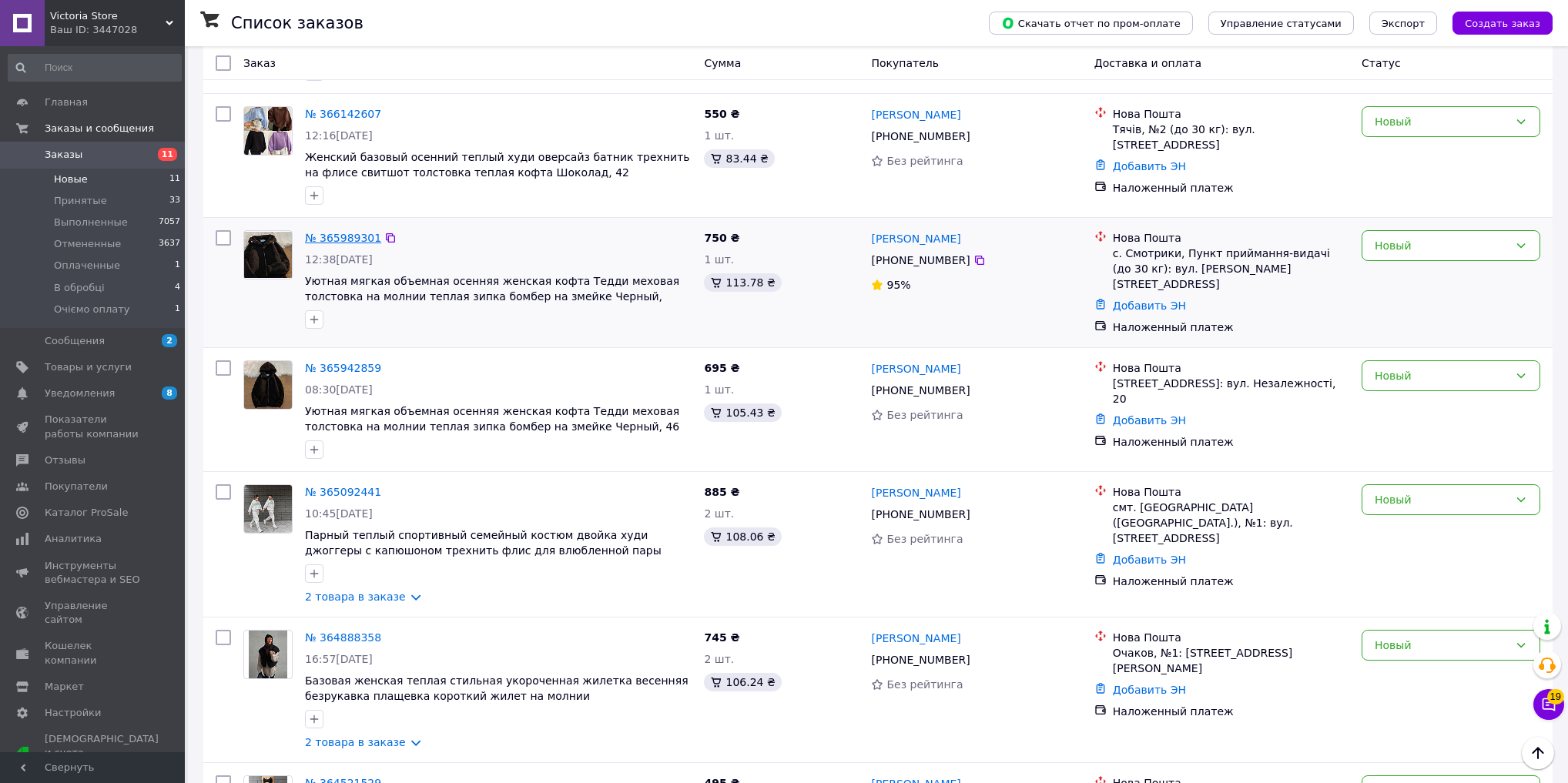
click at [314, 232] on link "№ 365989301" at bounding box center [343, 238] width 76 height 13
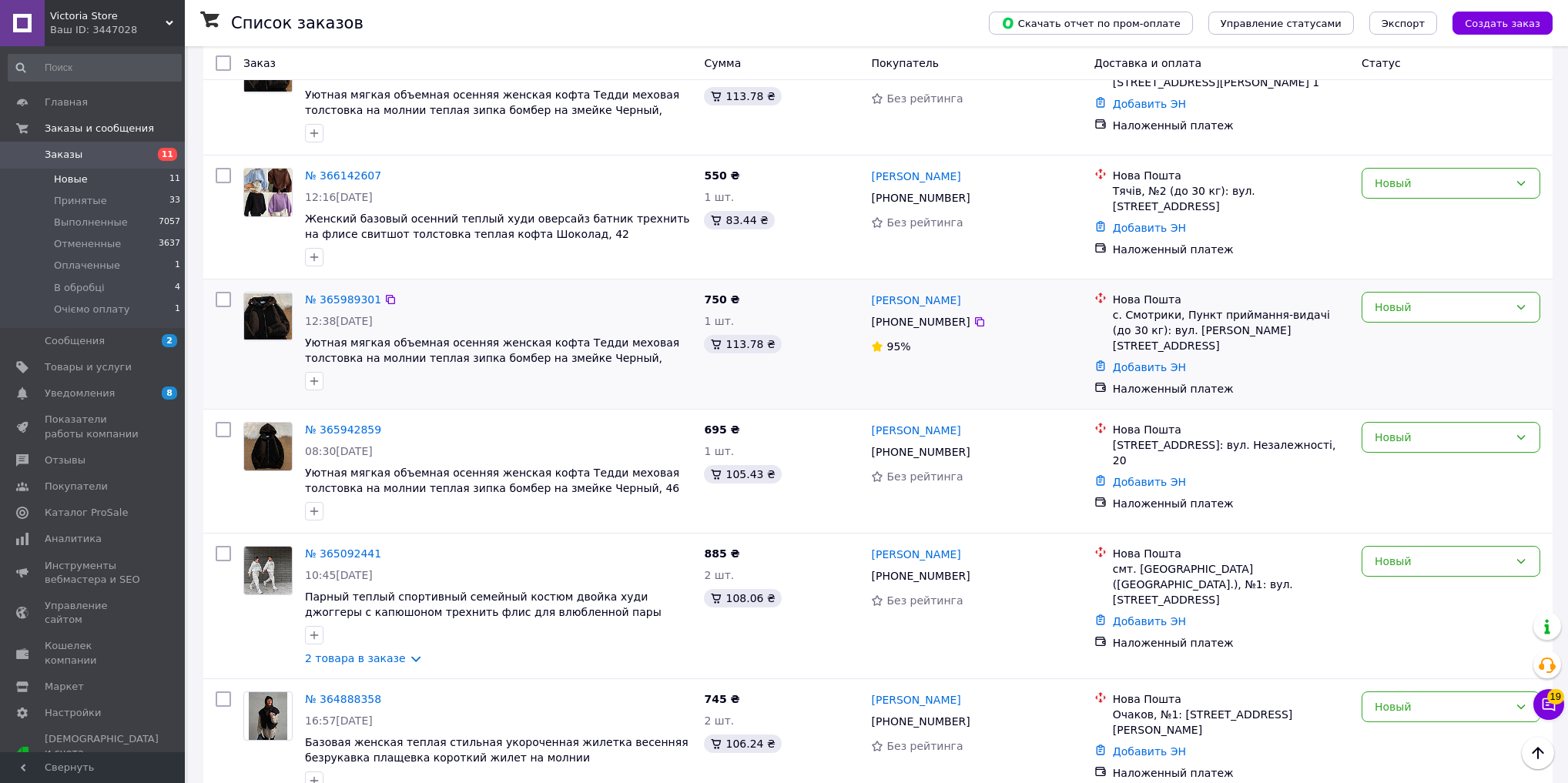
scroll to position [975, 0]
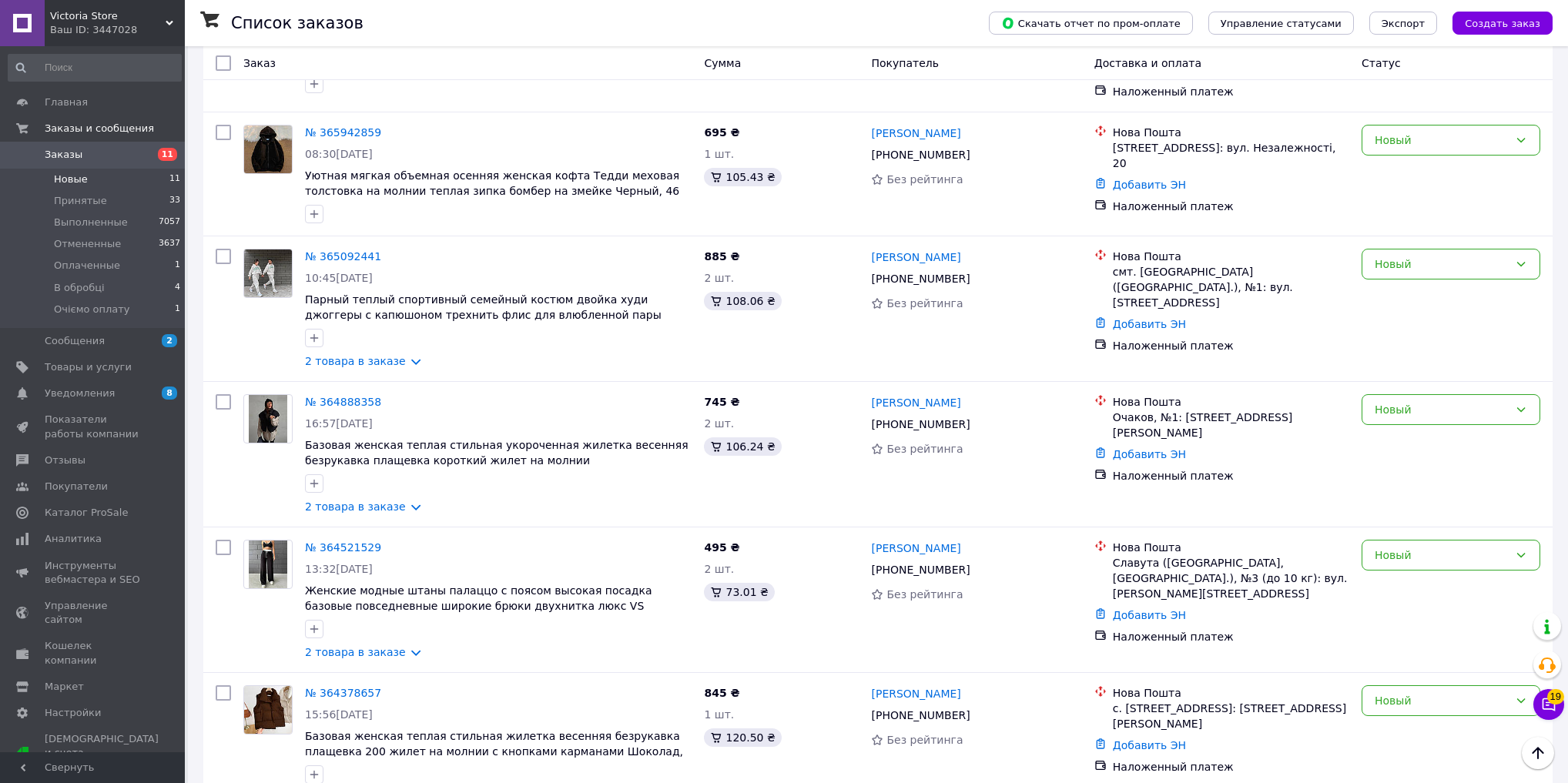
click at [76, 28] on div "Ваш ID: 3447028" at bounding box center [117, 30] width 134 height 14
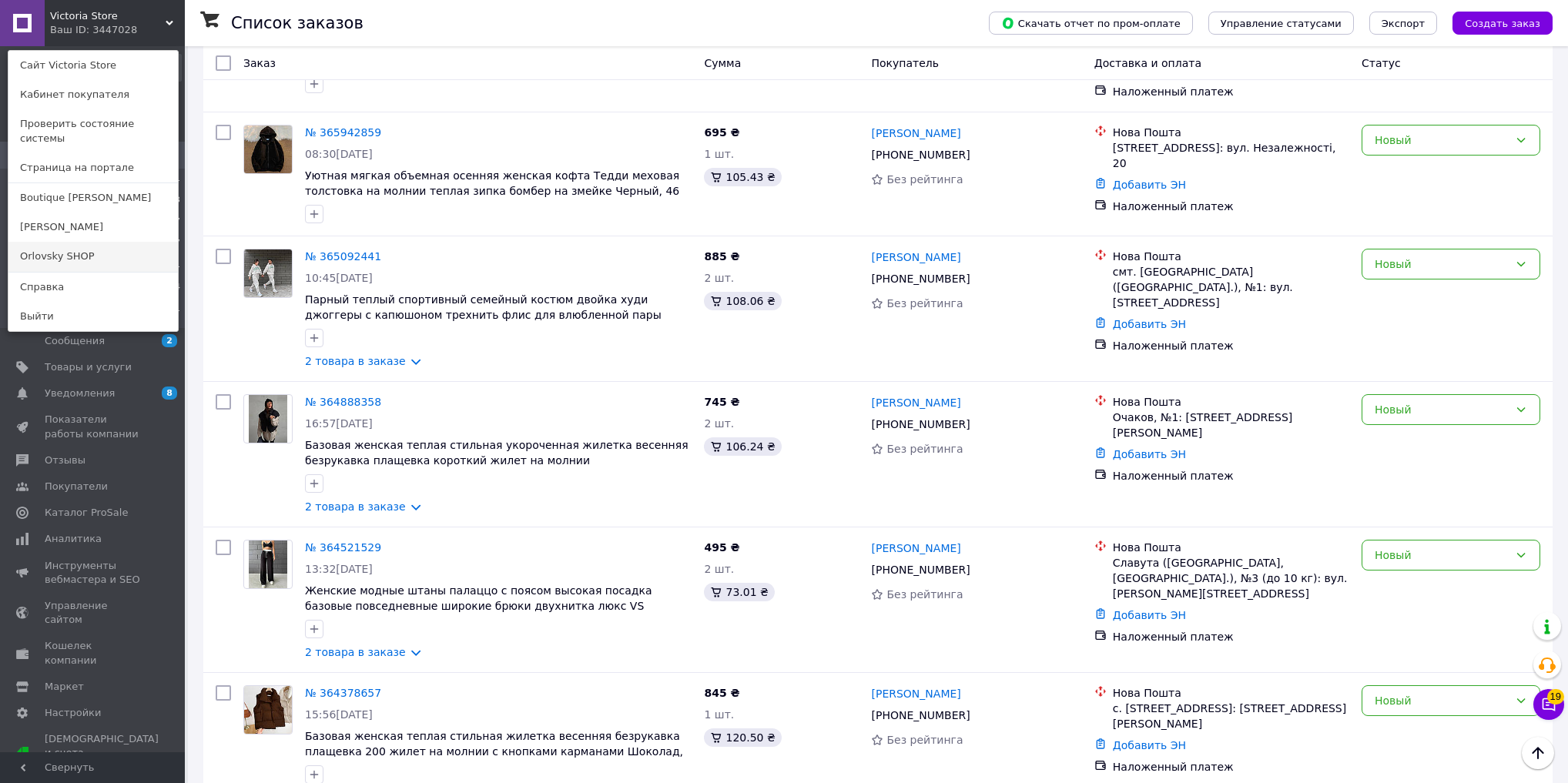
click at [107, 242] on link "Orlovsky SHOP" at bounding box center [94, 256] width 170 height 29
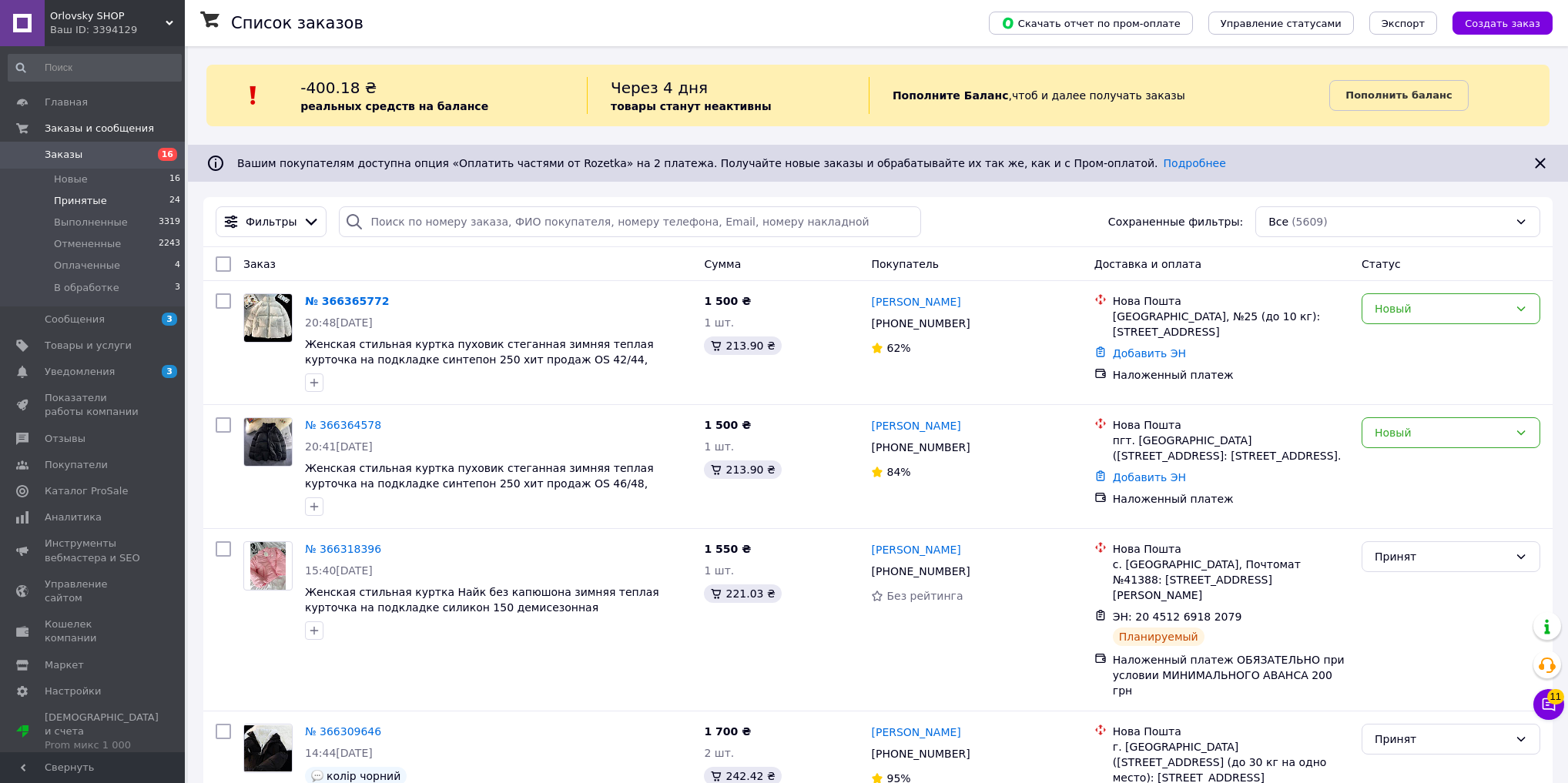
click at [95, 203] on span "Принятые" at bounding box center [81, 201] width 53 height 14
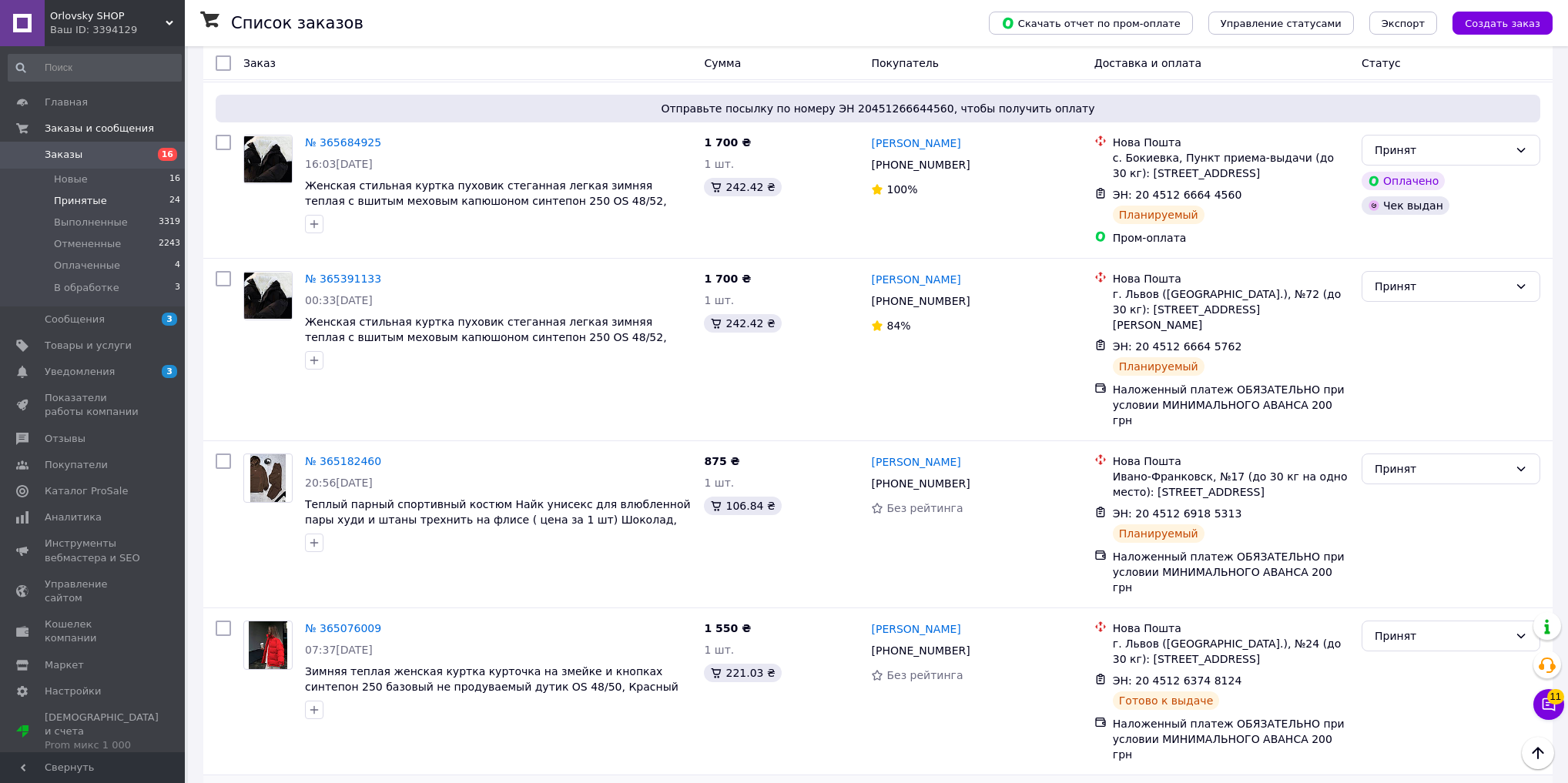
scroll to position [2841, 0]
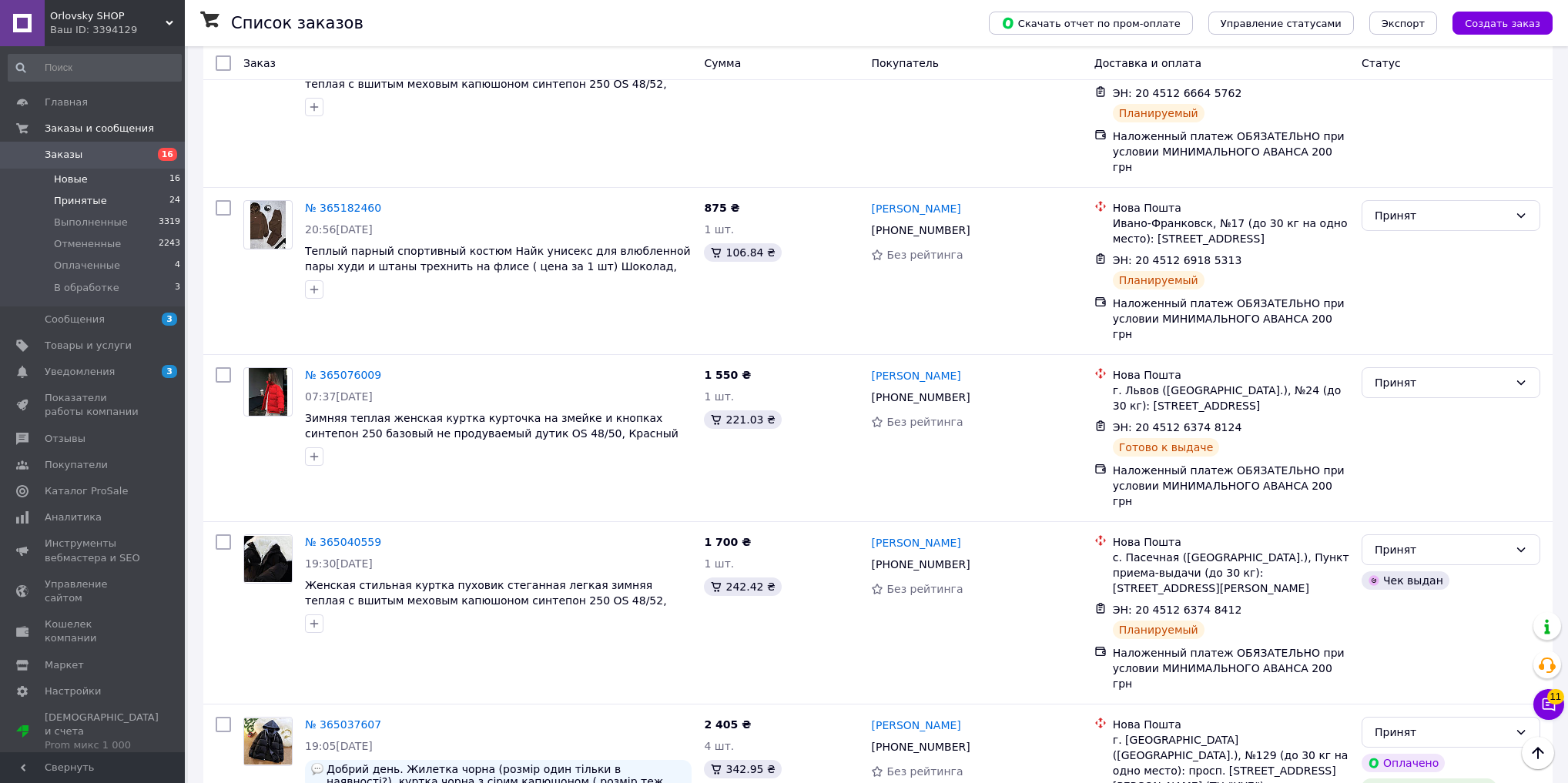
click at [55, 182] on span "Новые" at bounding box center [71, 179] width 34 height 14
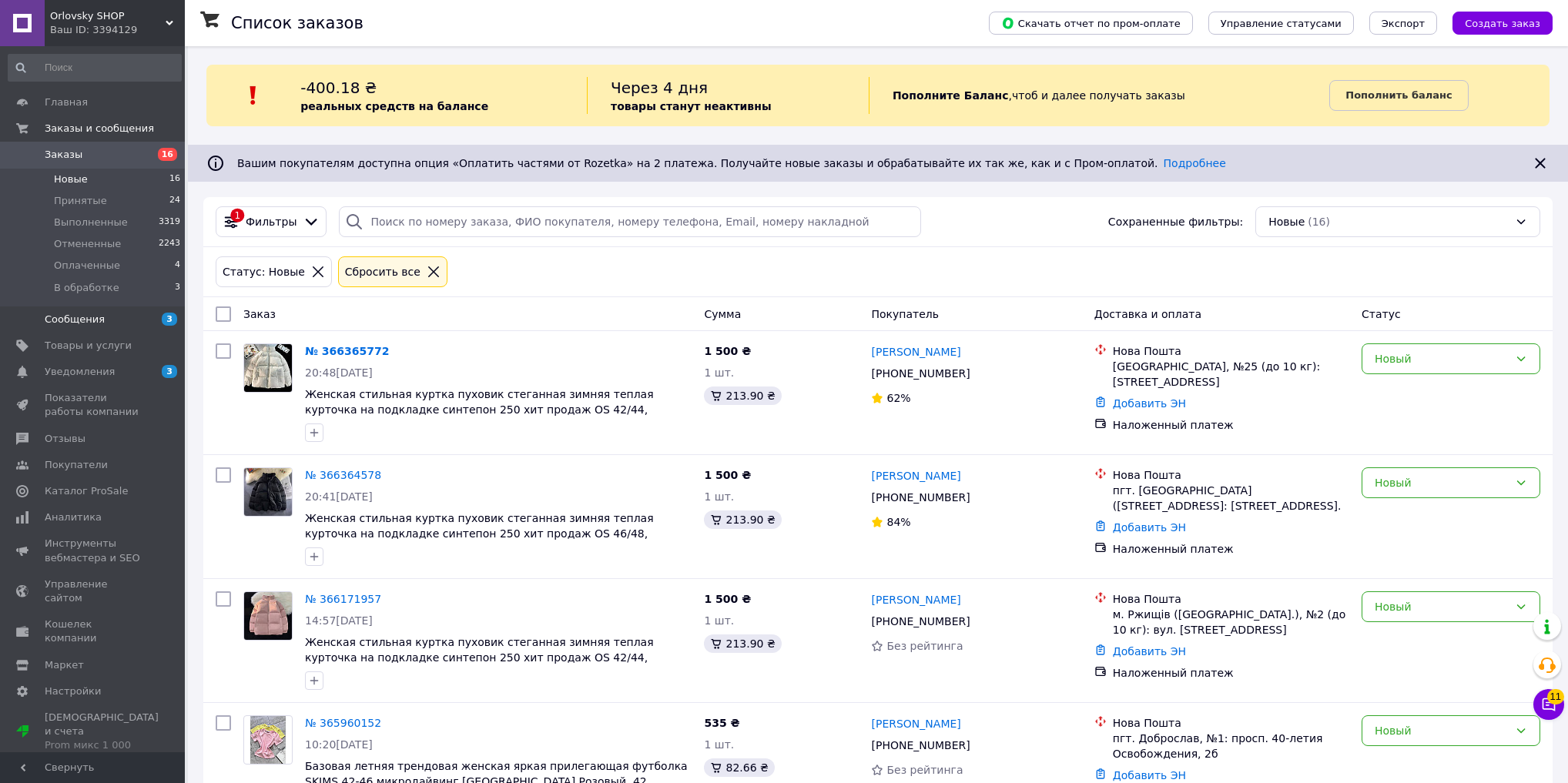
click at [90, 318] on span "Сообщения" at bounding box center [75, 320] width 60 height 14
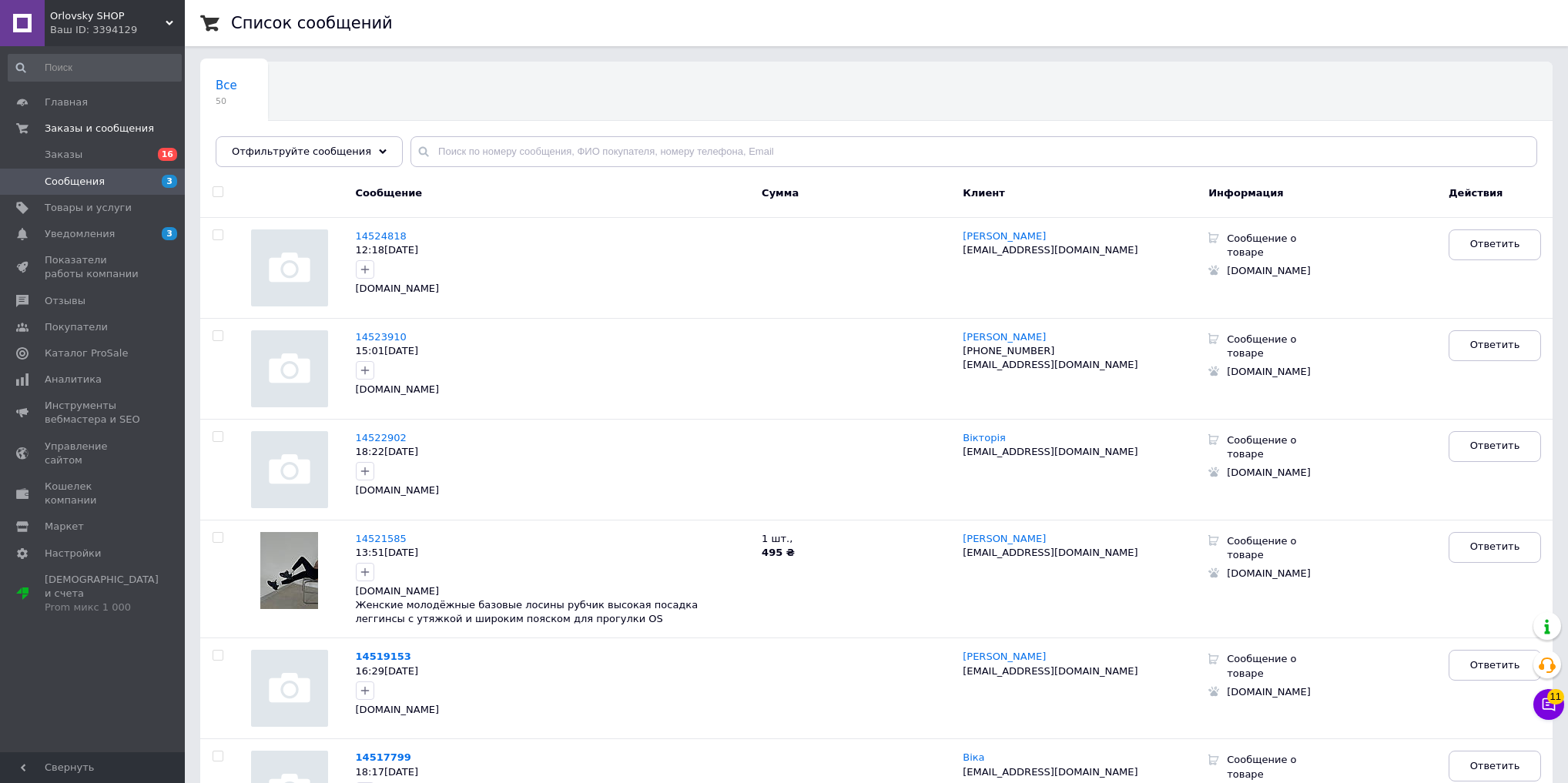
click at [96, 25] on div "Ваш ID: 3394129" at bounding box center [117, 30] width 134 height 14
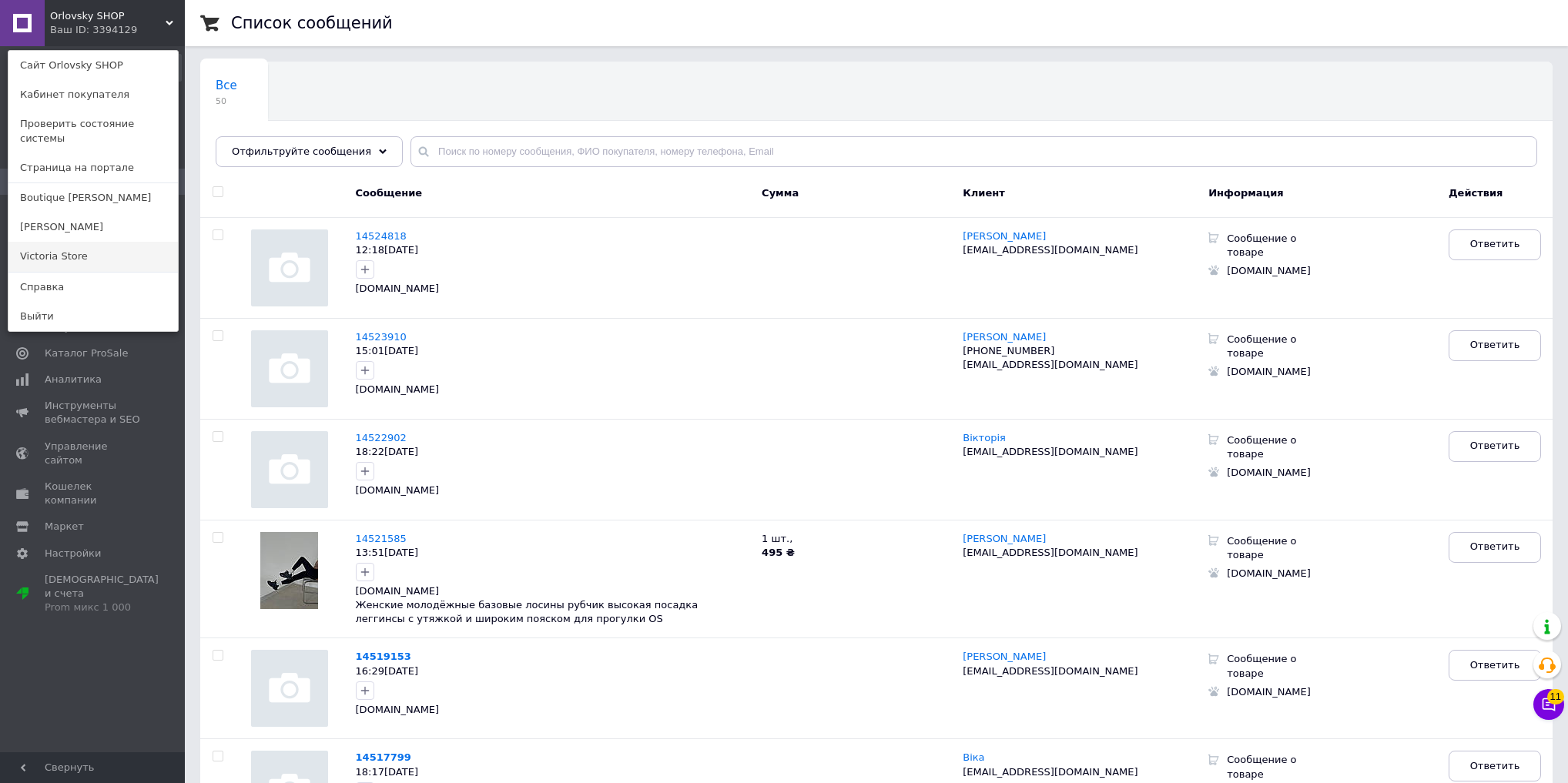
click at [56, 242] on link "Victoria Store" at bounding box center [94, 256] width 170 height 29
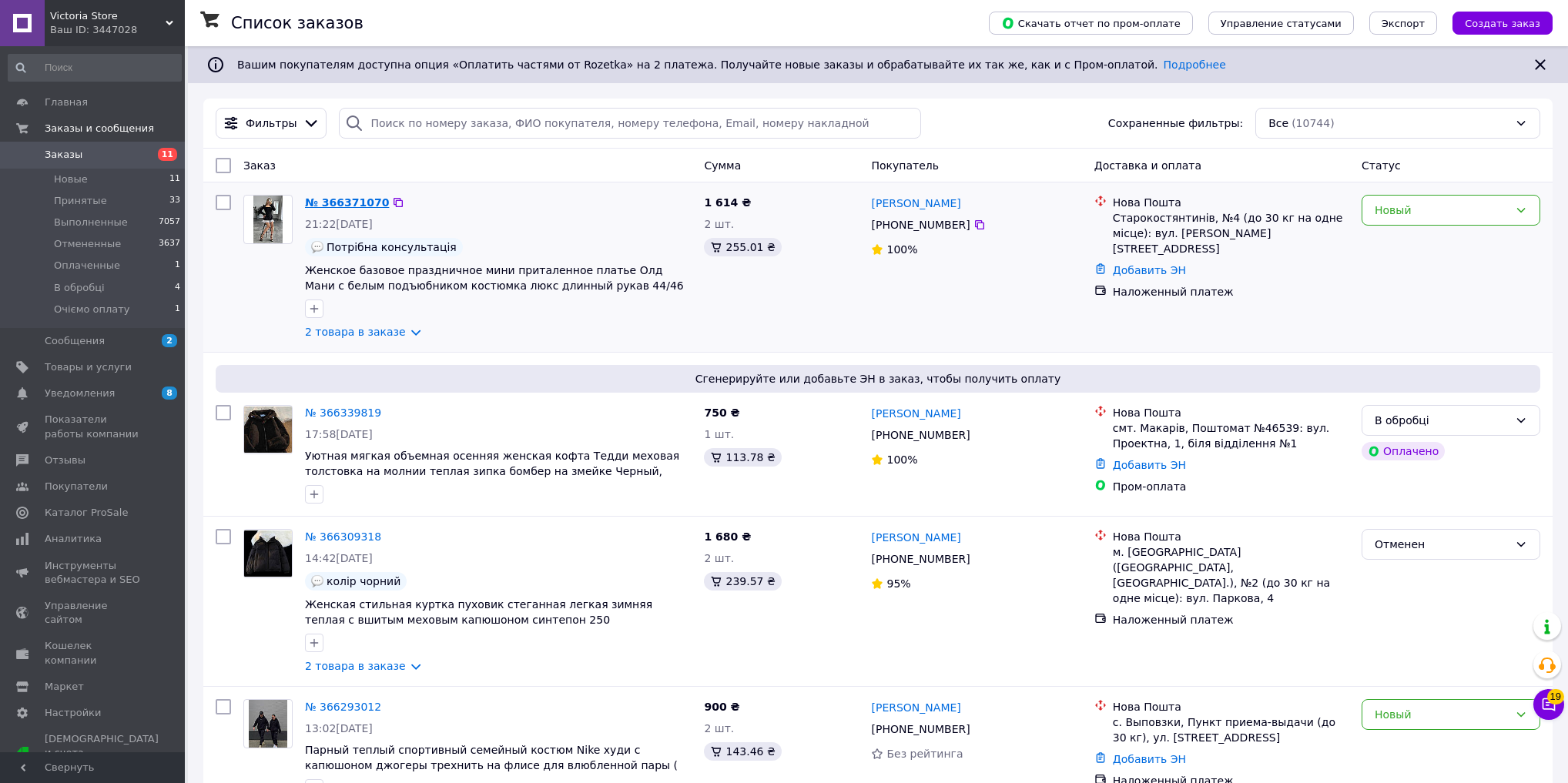
click at [350, 204] on link "№ 366371070" at bounding box center [347, 203] width 84 height 13
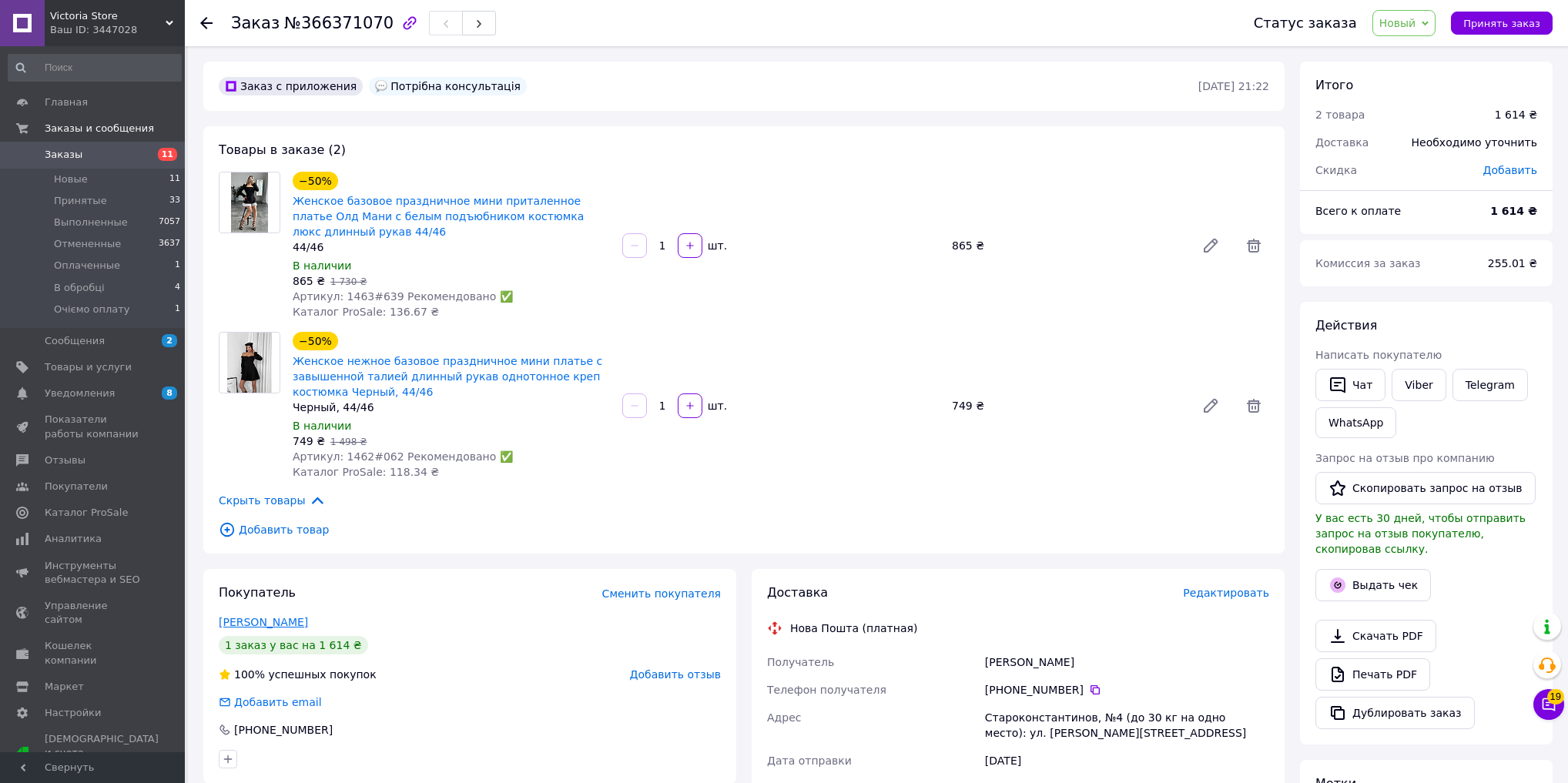
click at [256, 626] on link "[PERSON_NAME]" at bounding box center [263, 623] width 90 height 13
click at [1252, 252] on icon at bounding box center [1254, 246] width 14 height 14
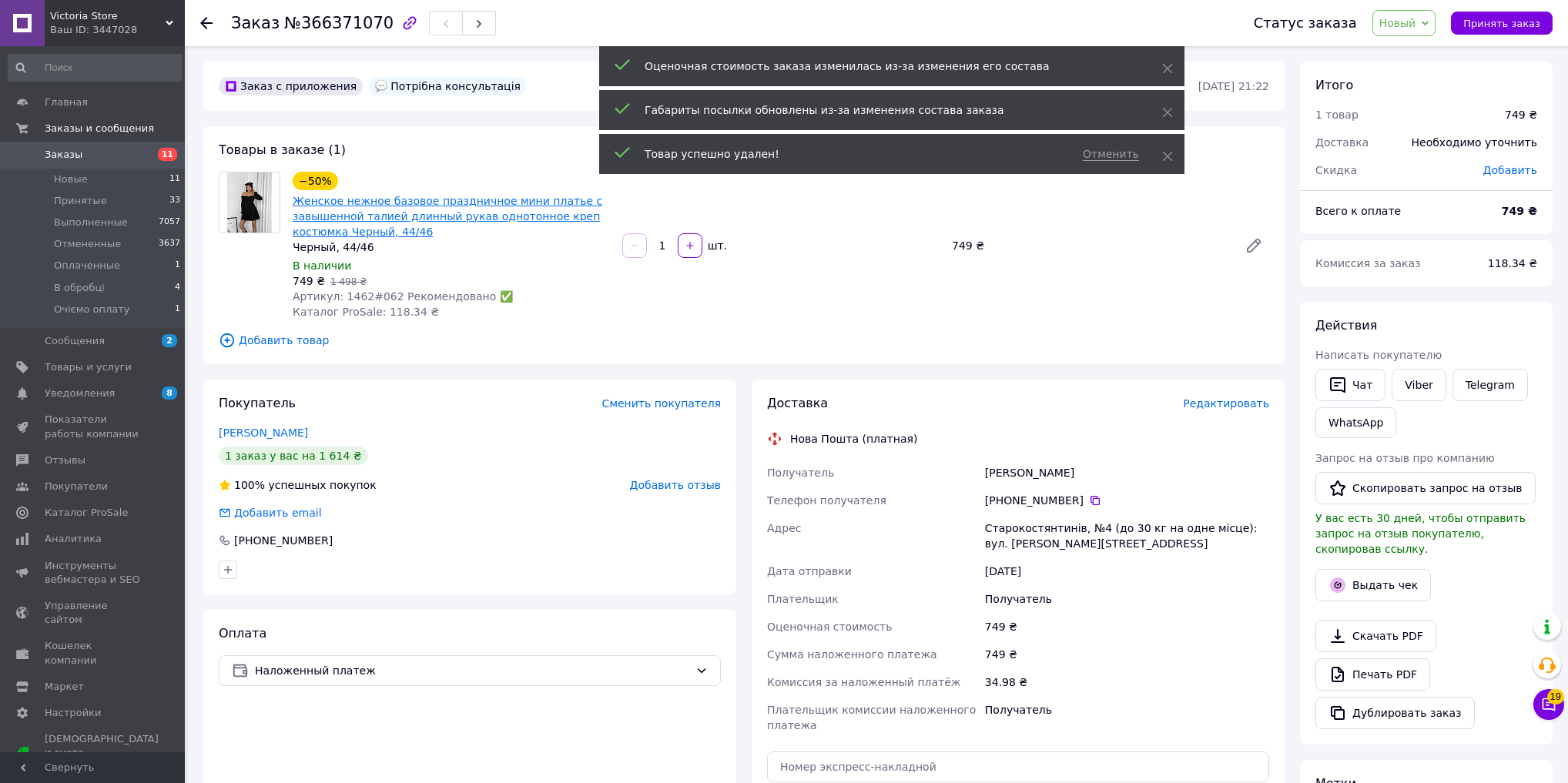
click at [374, 222] on link "Женское нежное базовое праздничное мини платье с завышенной талией длинный рука…" at bounding box center [447, 216] width 310 height 43
